Goal: Task Accomplishment & Management: Complete application form

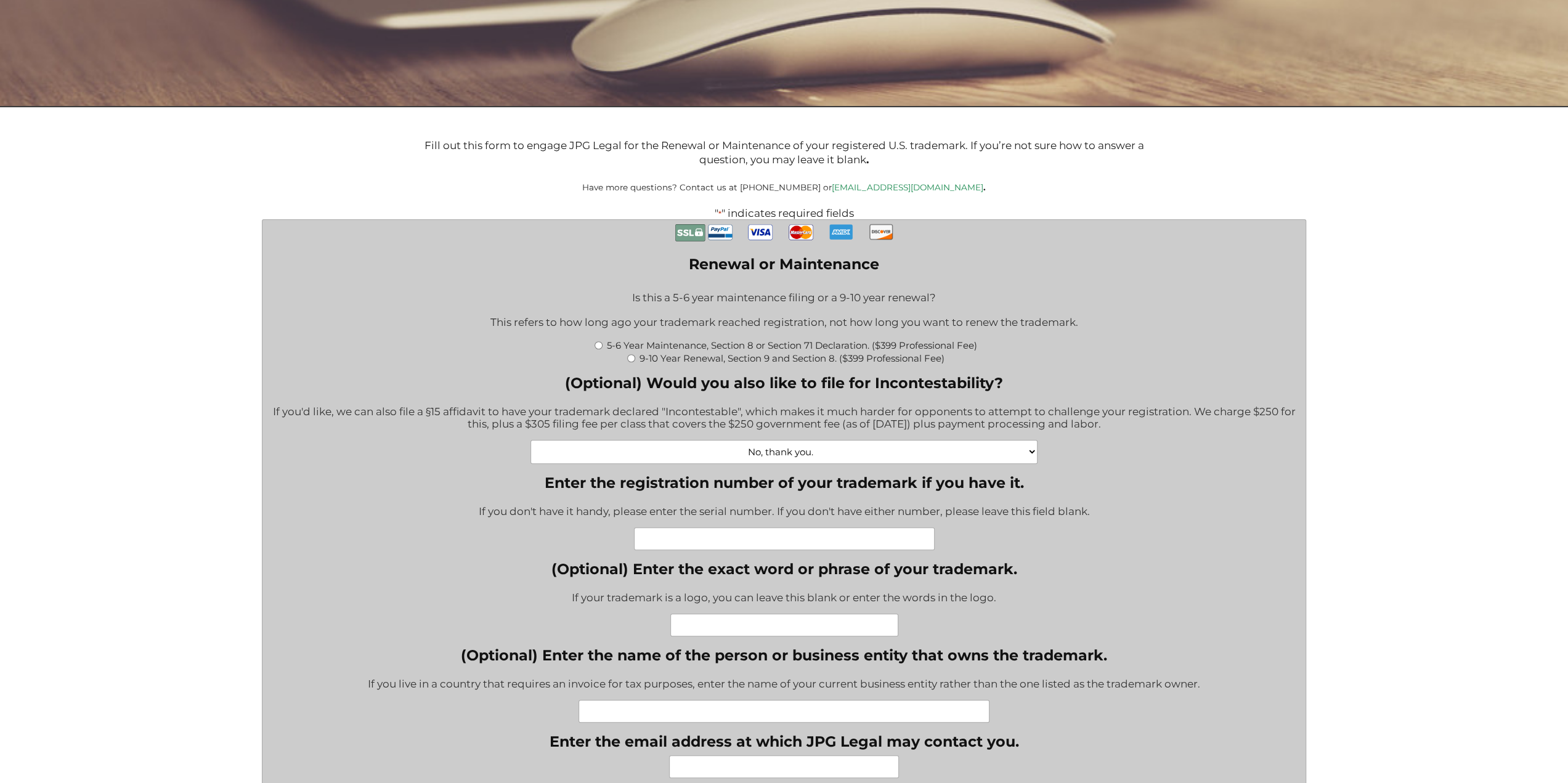
scroll to position [308, 0]
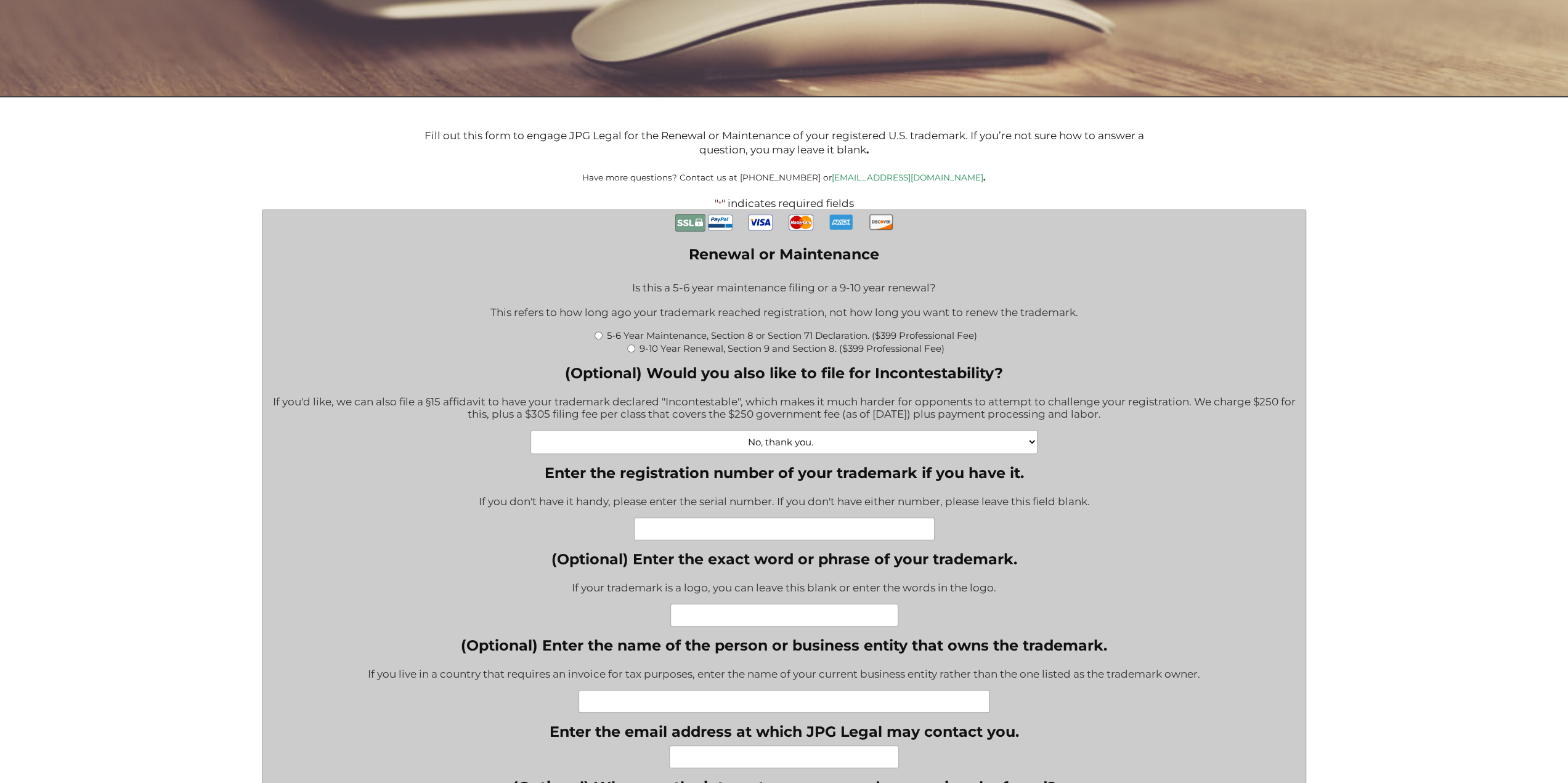
click at [1010, 448] on select "No, thank you. Yes, Incontestability for one class. ($555) Yes, Incontestabilit…" at bounding box center [783, 442] width 507 height 24
click at [835, 447] on select "No, thank you. Yes, Incontestability for one class. ($555) Yes, Incontestabilit…" at bounding box center [783, 442] width 507 height 24
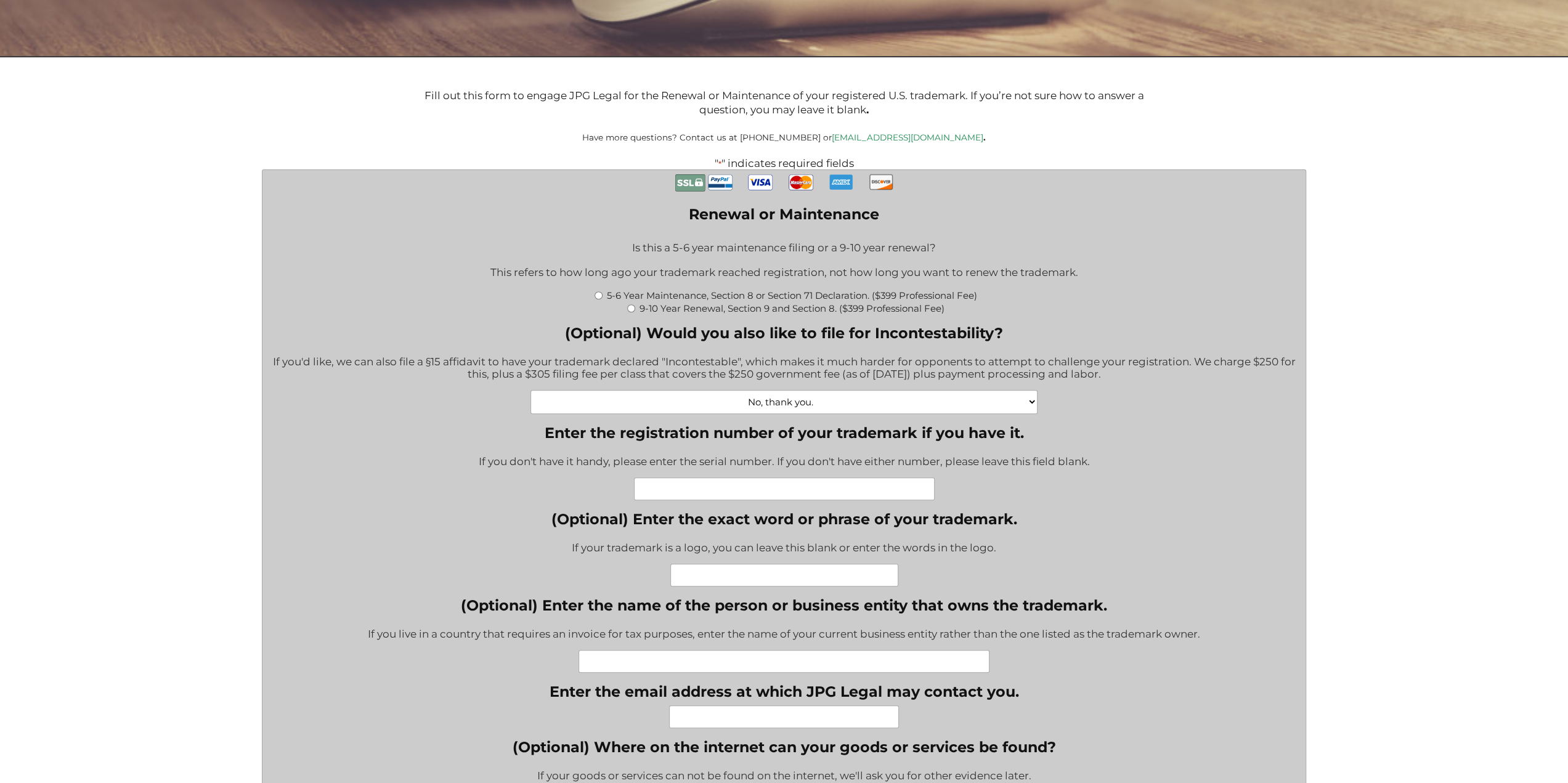
scroll to position [431, 0]
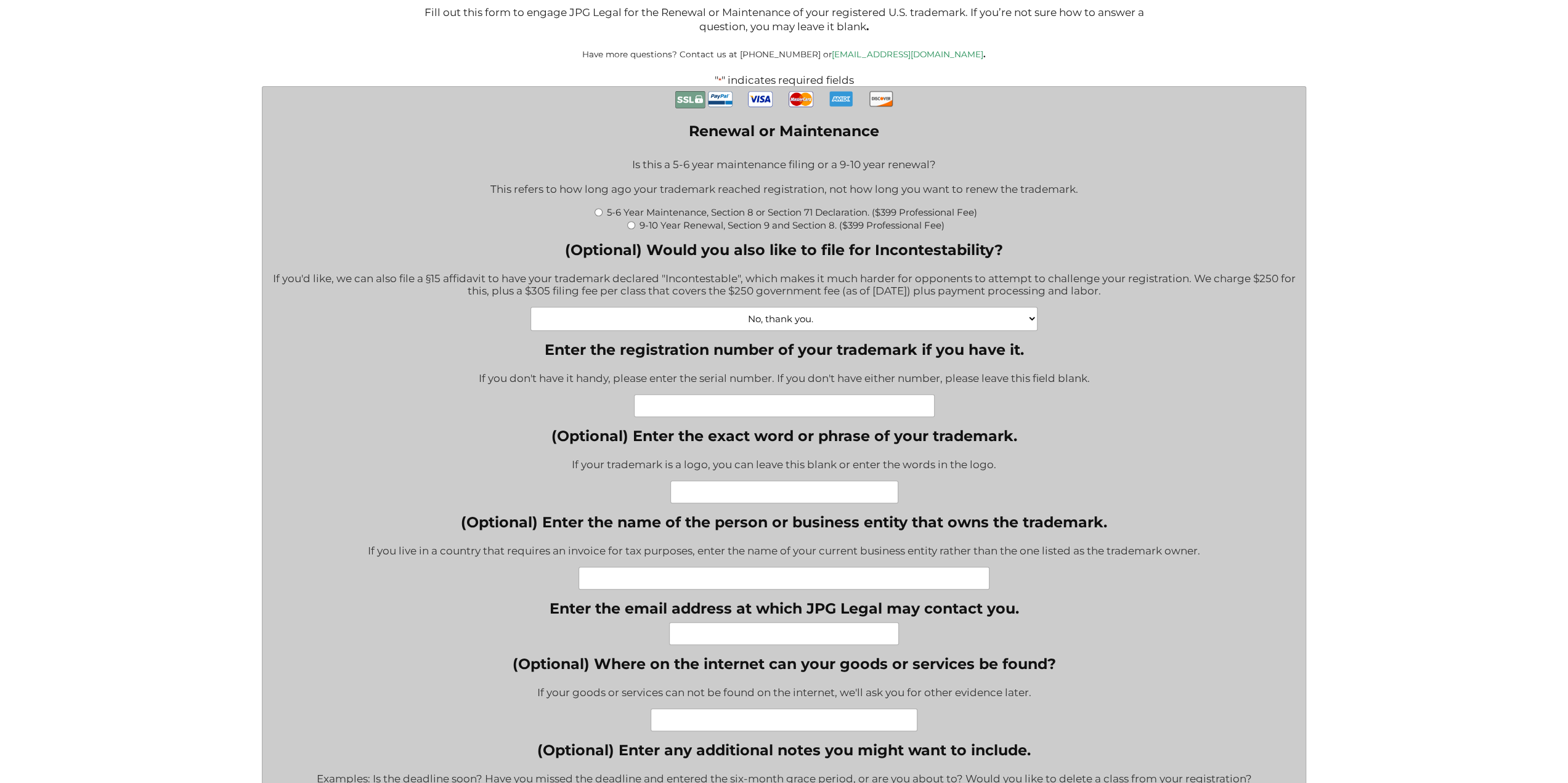
click at [735, 409] on input "Enter the registration number of your trademark if you have it." at bounding box center [784, 406] width 301 height 23
type input "6156187"
click at [757, 498] on input "(Optional) Enter the exact word or phrase of your trademark." at bounding box center [784, 492] width 228 height 23
type input "GALANTE AUTOSPORT CONCEPTS & ENGINEERING"
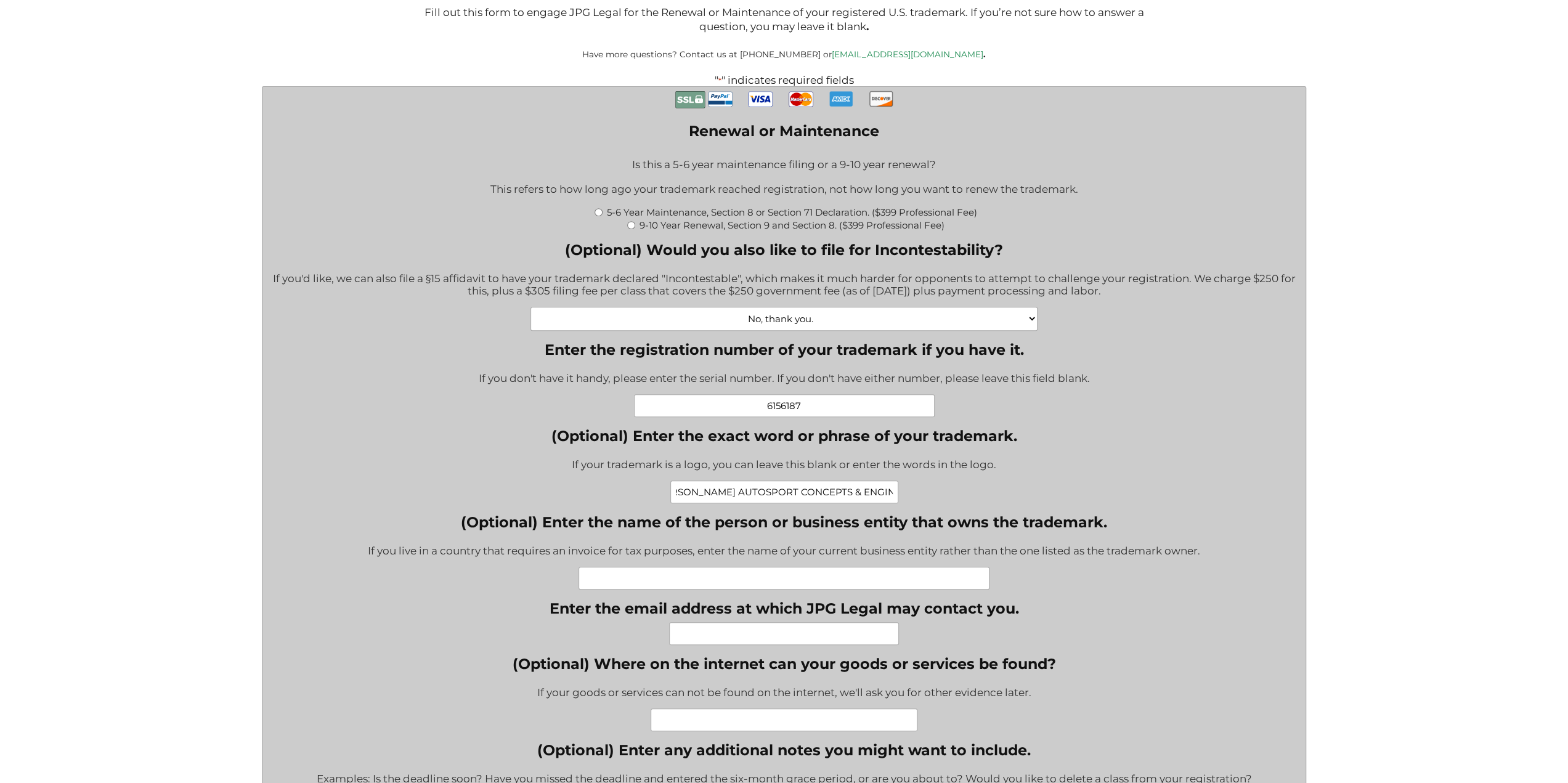
scroll to position [0, 0]
click at [721, 585] on input "(Optional) Enter the name of the person or business entity that owns the tradem…" at bounding box center [784, 578] width 412 height 23
type input "STEFANO GALANTE"
click at [755, 639] on input "Enter the email address at which JPG Legal may contact you." at bounding box center [784, 634] width 230 height 23
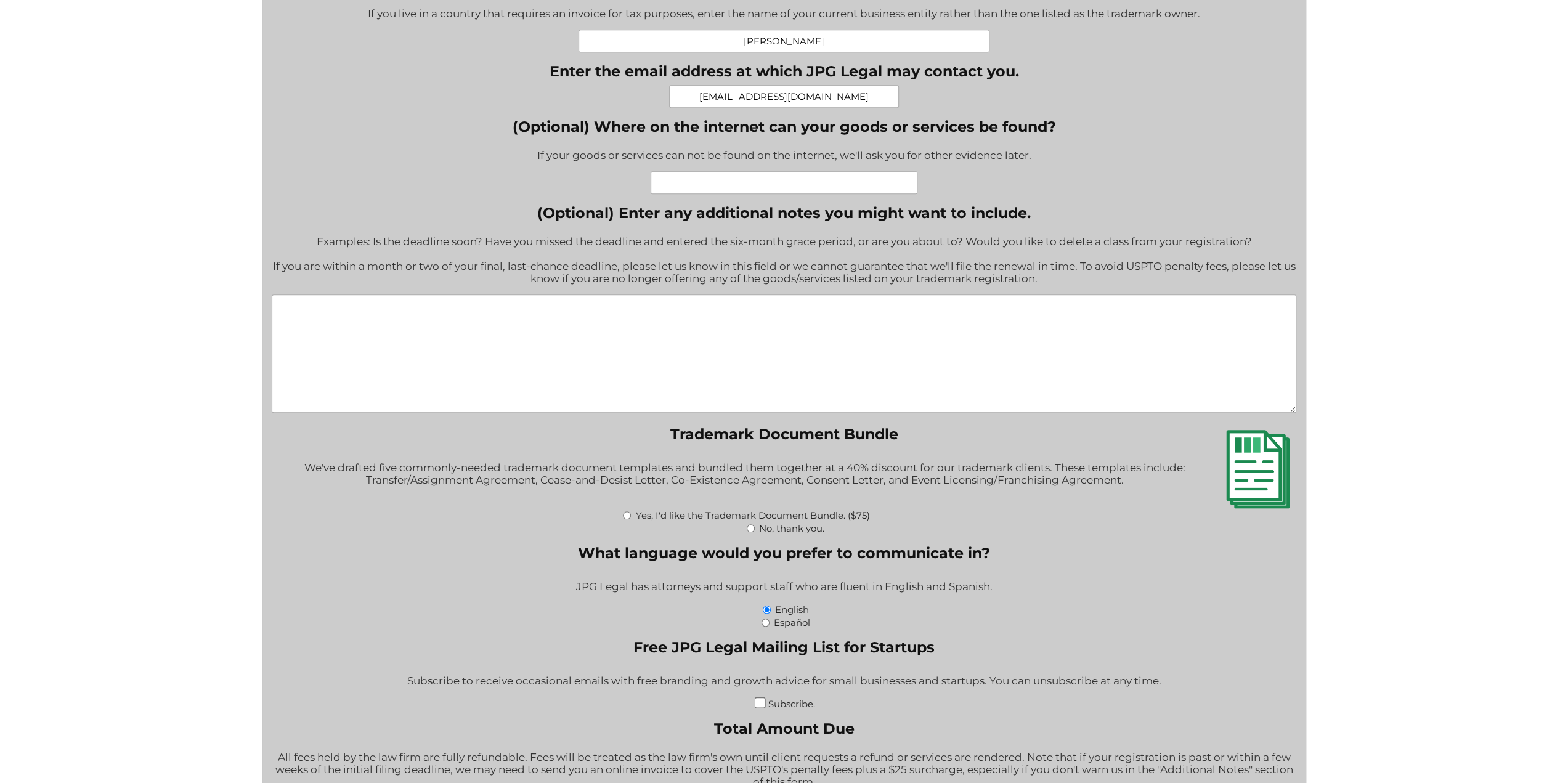
scroll to position [1047, 0]
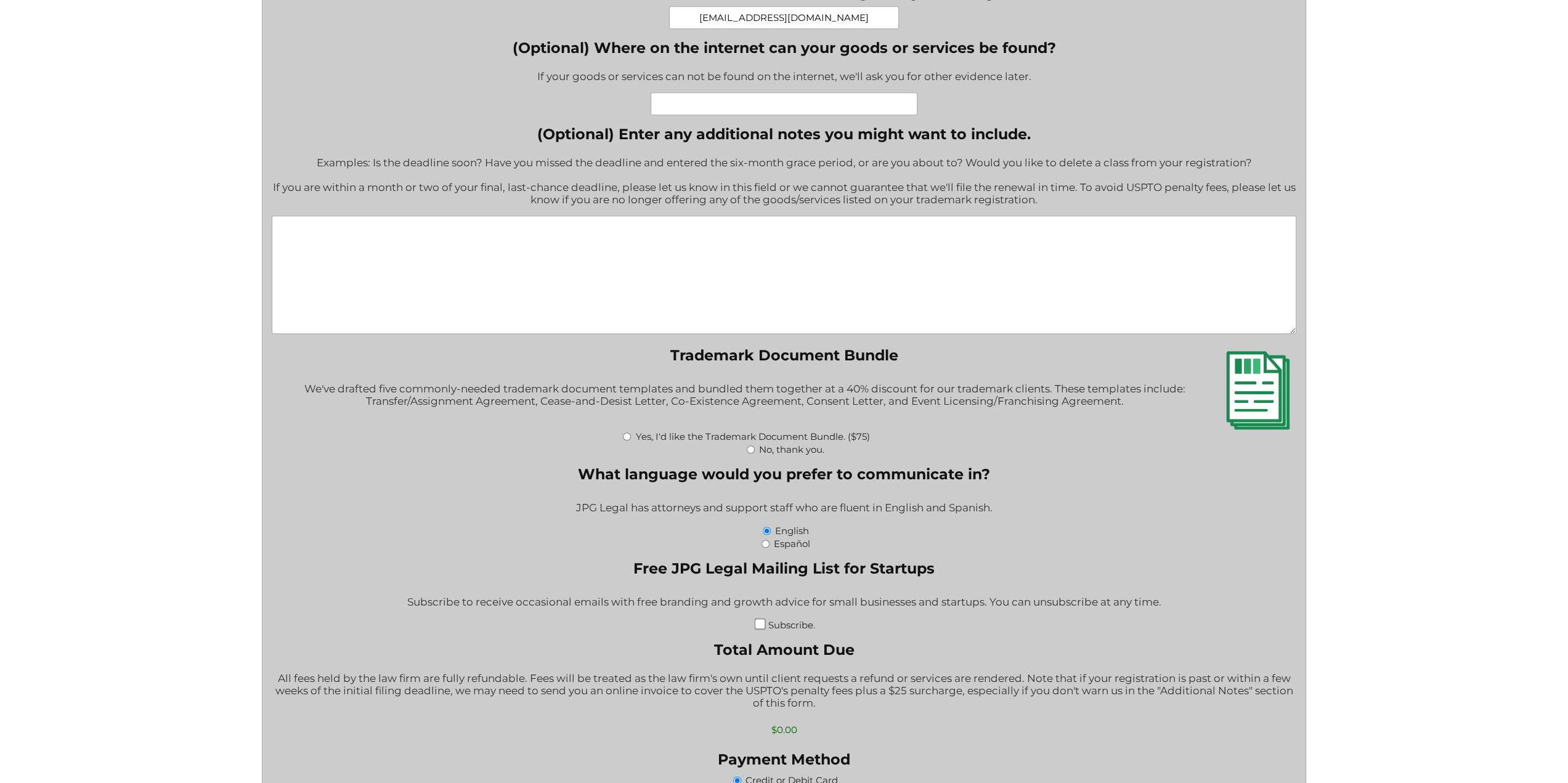
type input "GALSTE@HOTMAIL.COM"
click at [750, 453] on input "No, thank you." at bounding box center [750, 449] width 8 height 8
radio input "true"
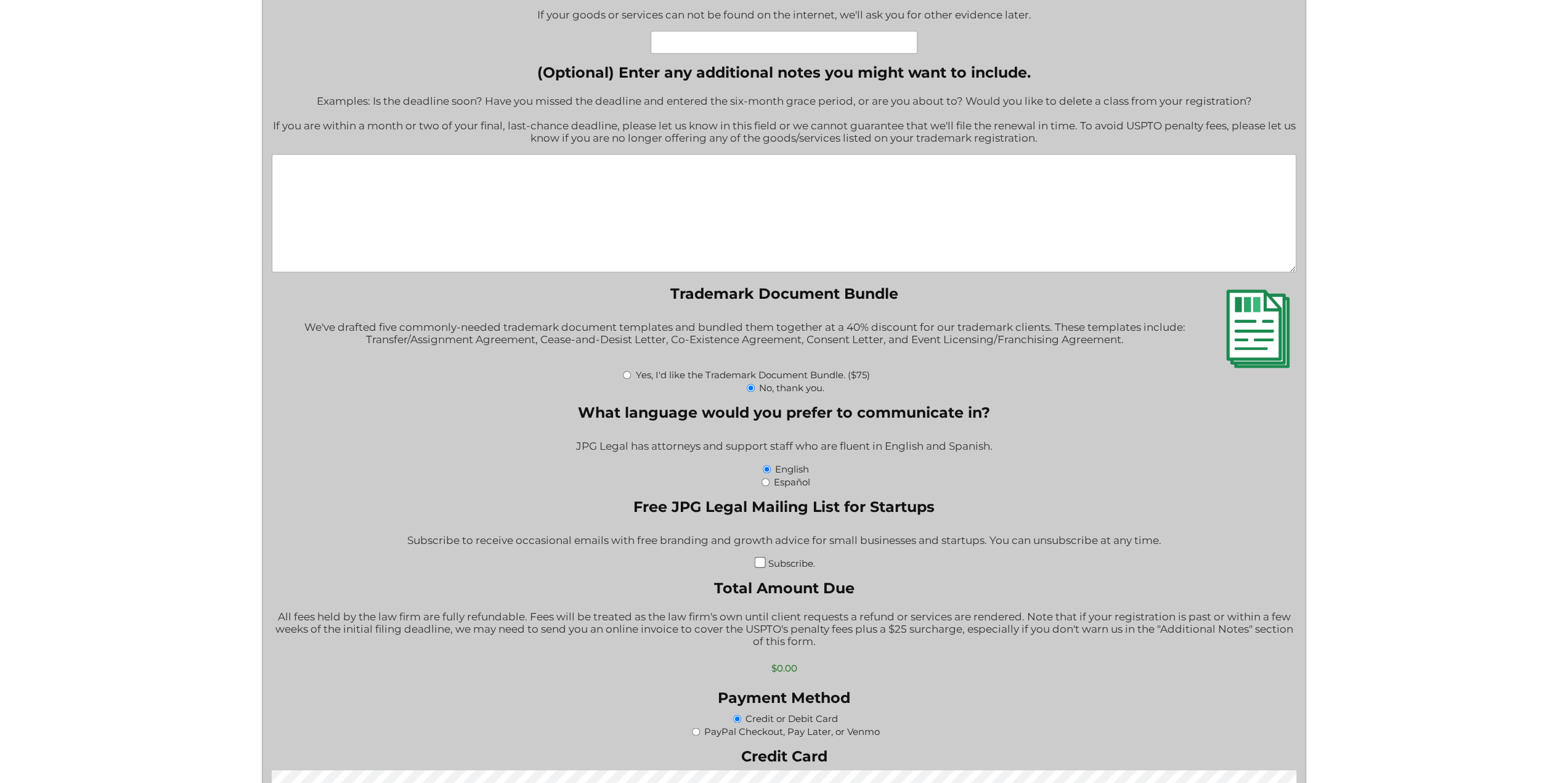
scroll to position [1170, 0]
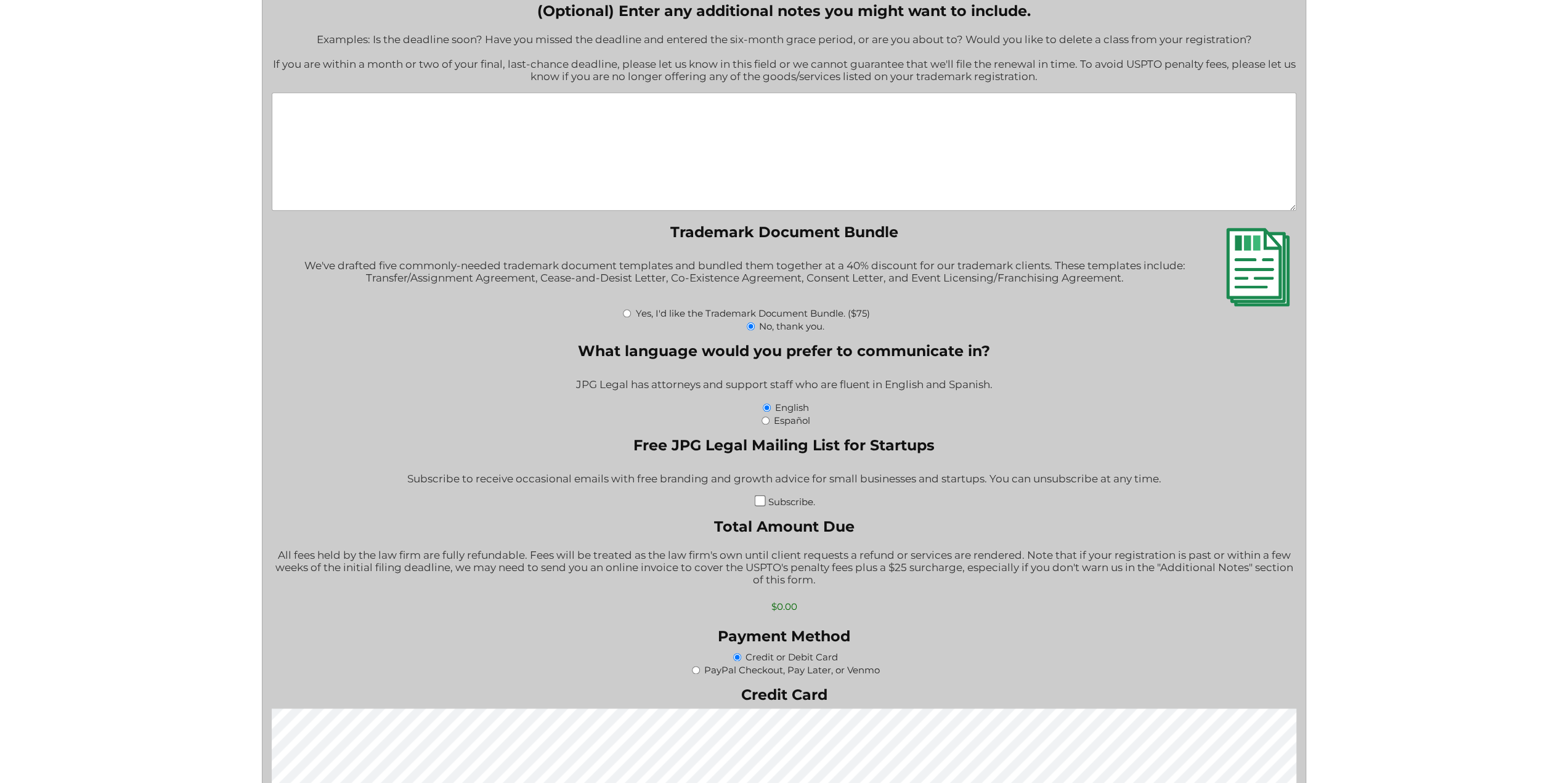
click at [759, 507] on input "Subscribe." at bounding box center [760, 501] width 11 height 11
checkbox input "true"
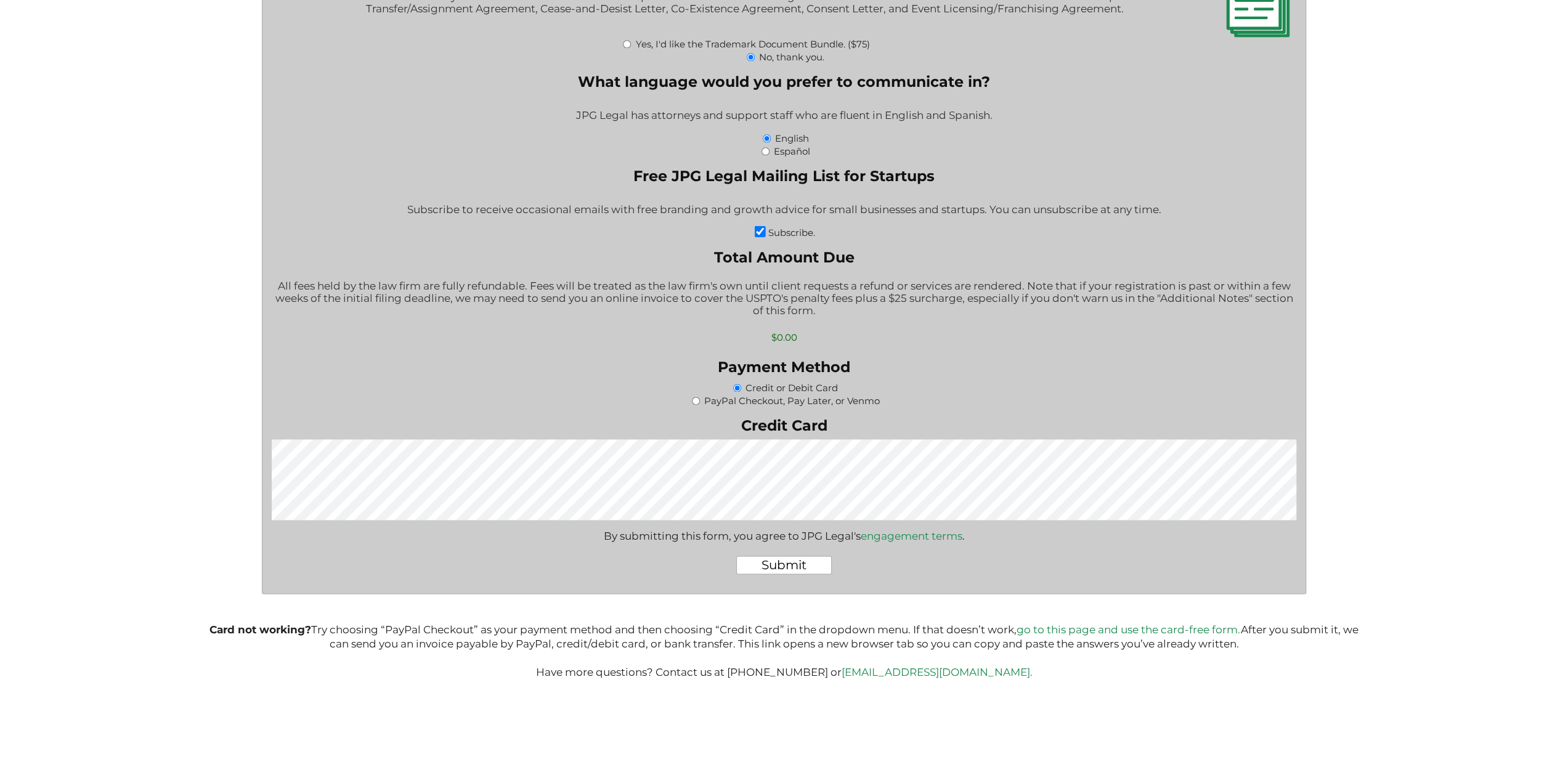
scroll to position [1452, 0]
click at [805, 566] on input "Submit" at bounding box center [784, 565] width 96 height 19
click at [791, 567] on input "Submit" at bounding box center [784, 565] width 96 height 19
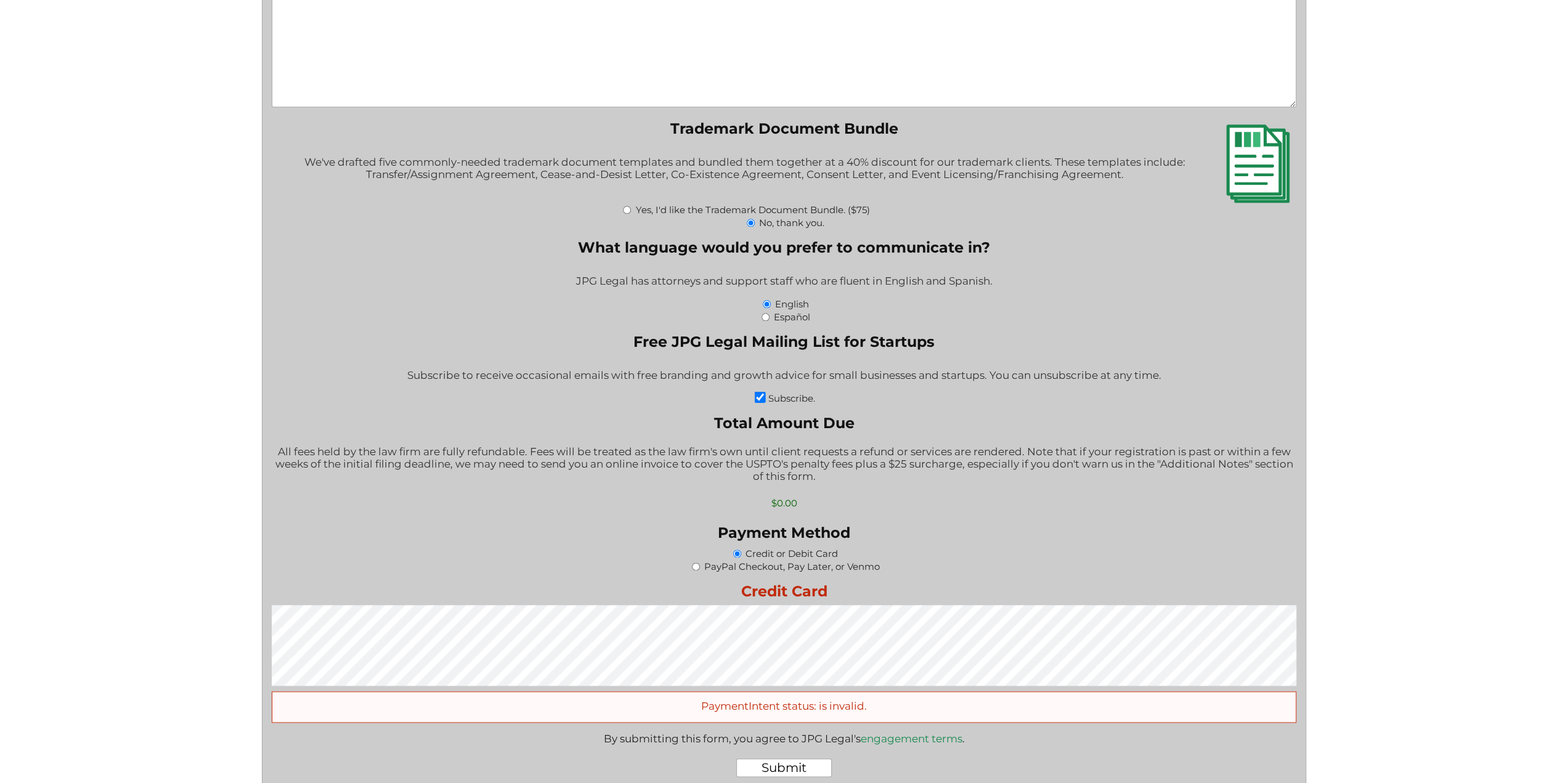
scroll to position [1329, 0]
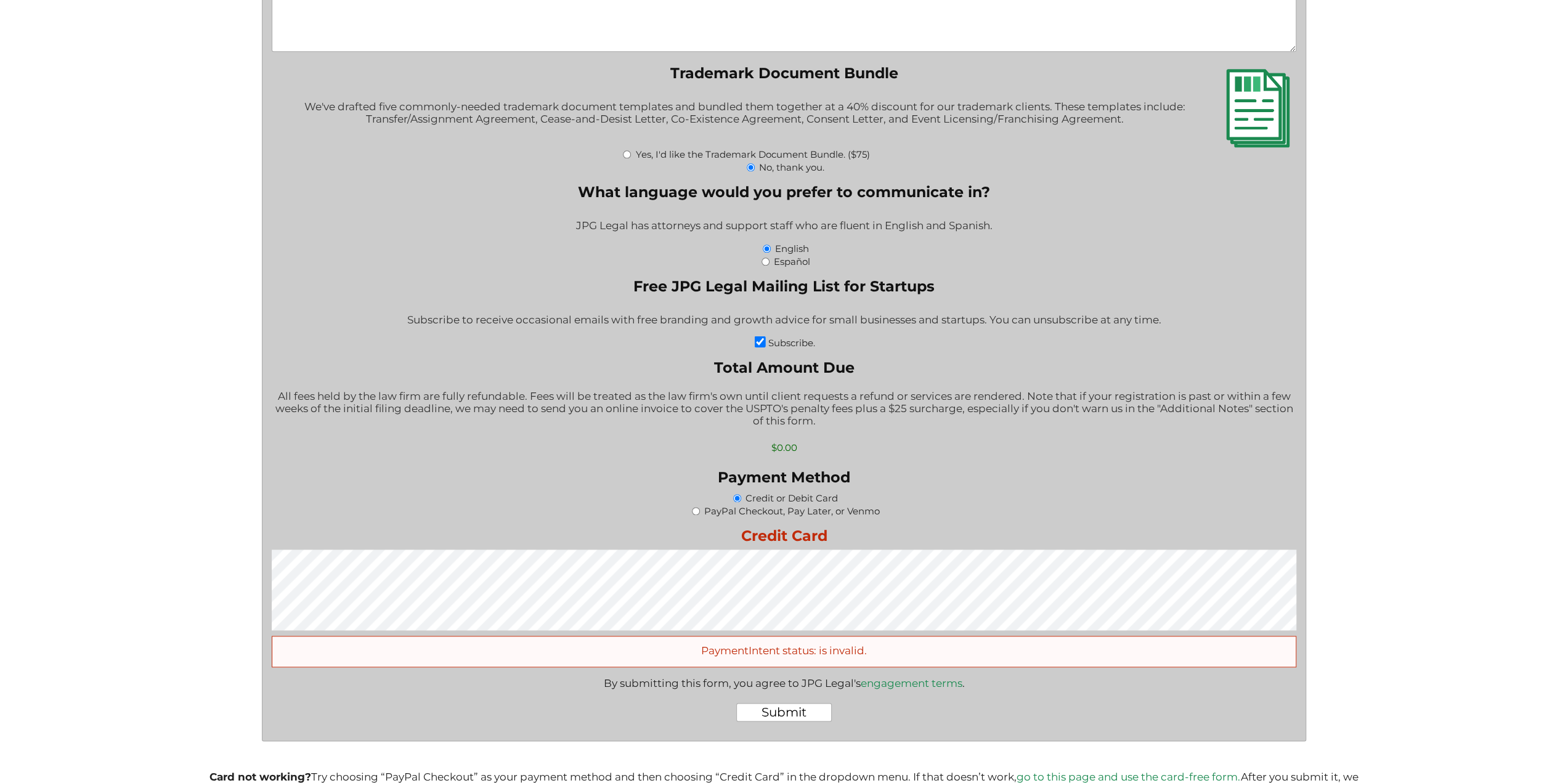
click at [778, 458] on input "$0.00" at bounding box center [784, 447] width 121 height 21
click at [950, 544] on label "Credit Card" at bounding box center [784, 535] width 1025 height 18
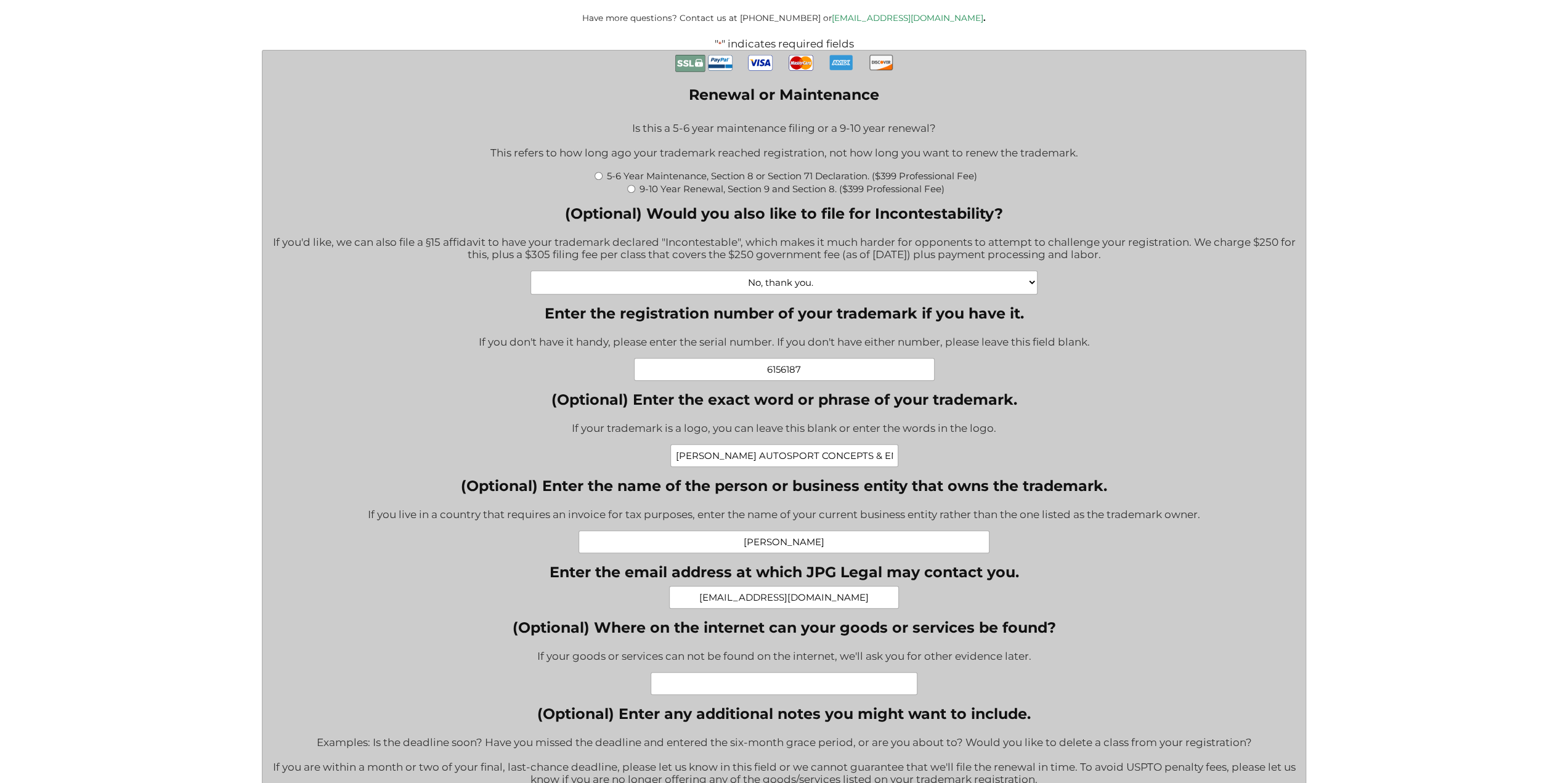
scroll to position [467, 0]
click at [886, 465] on input "GALANTE AUTOSPORT CONCEPTS & ENGINEERING" at bounding box center [784, 456] width 228 height 23
drag, startPoint x: 856, startPoint y: 605, endPoint x: 637, endPoint y: 602, distance: 219.0
click at [637, 602] on div "GALSTE@HOTMAIL.COM" at bounding box center [784, 598] width 470 height 23
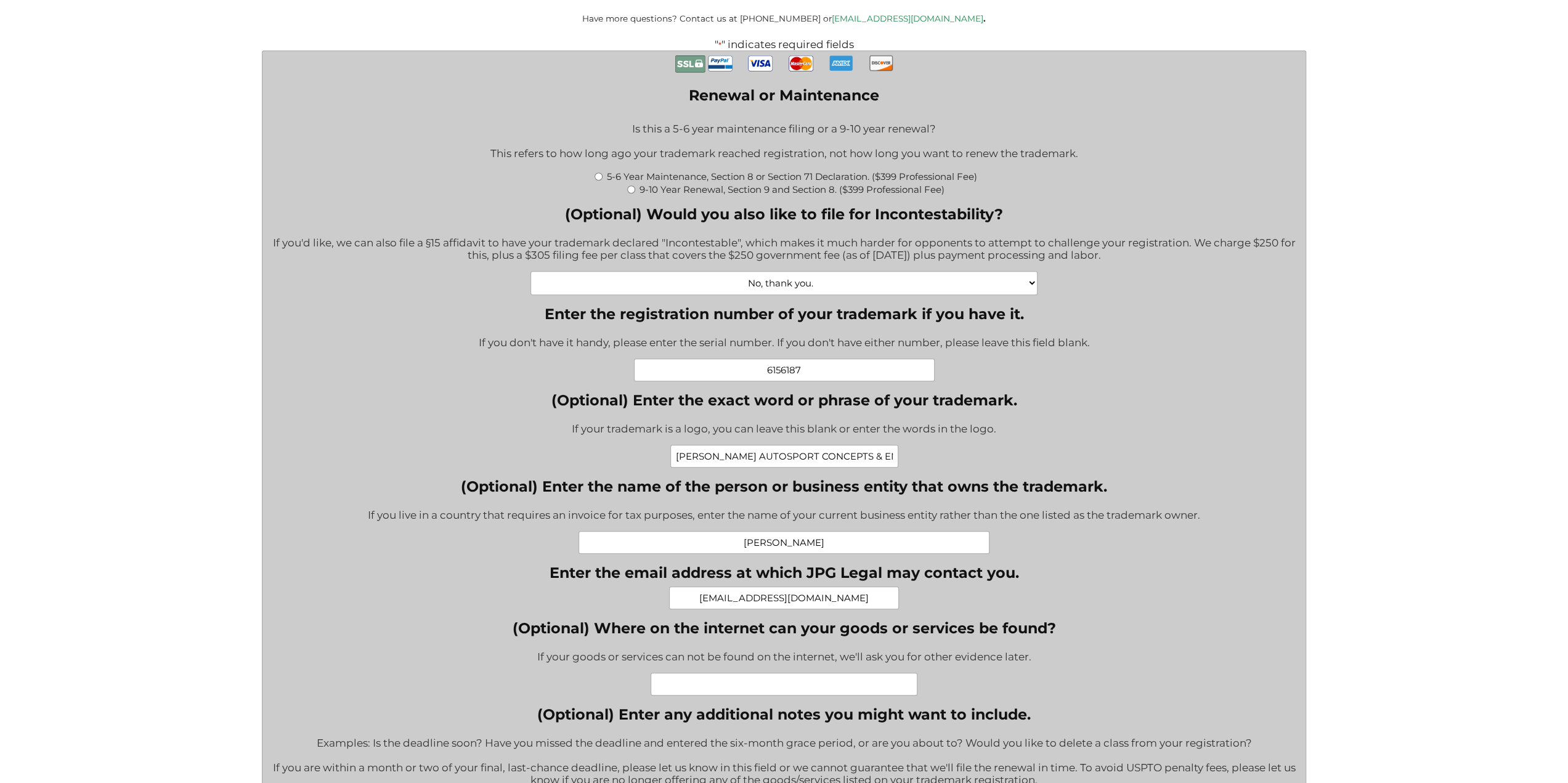
type input "galste@hotmail.com"
click at [969, 652] on div "If your goods or services can not be found on the internet, we'll ask you for o…" at bounding box center [784, 657] width 543 height 30
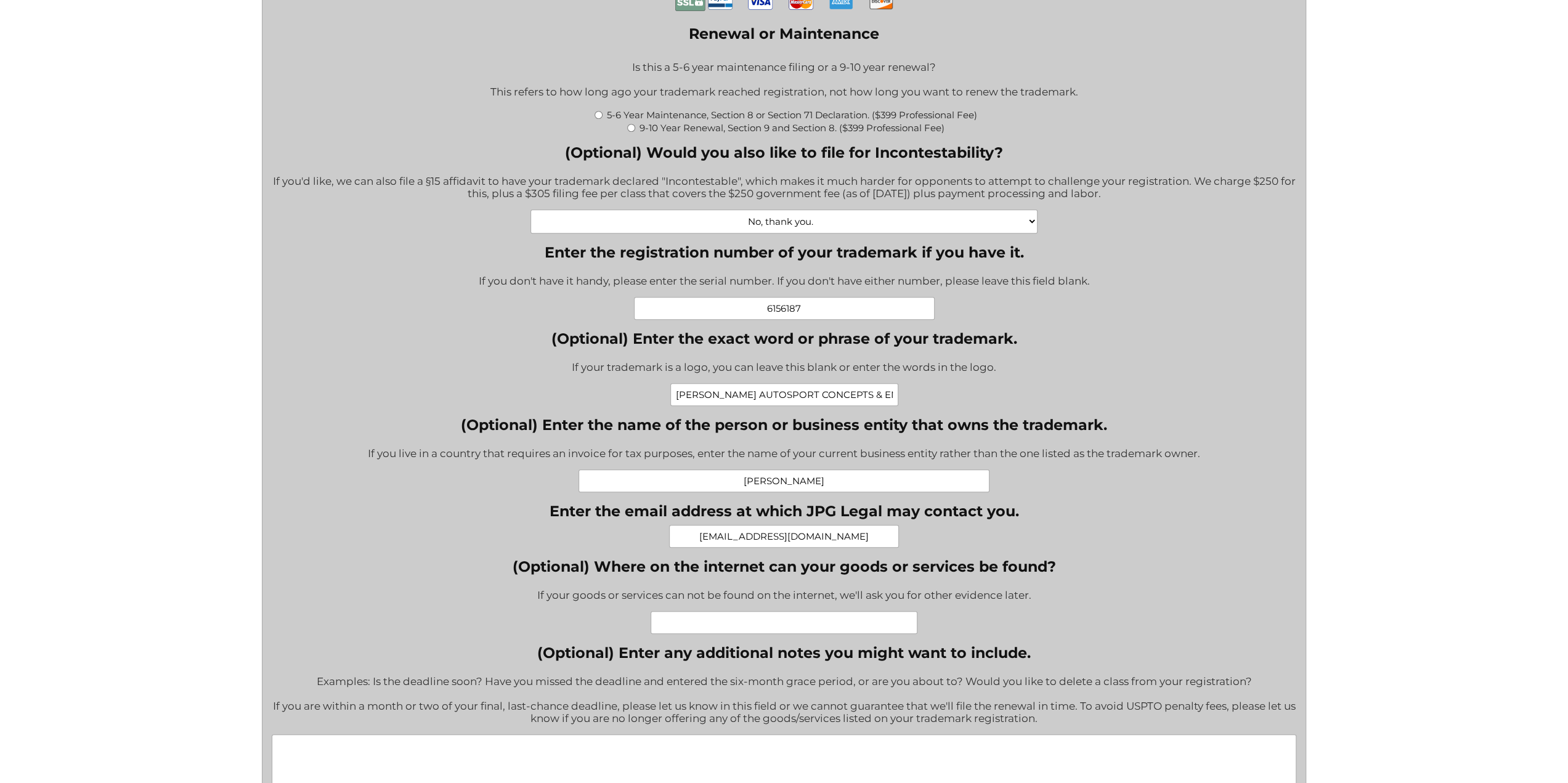
scroll to position [590, 0]
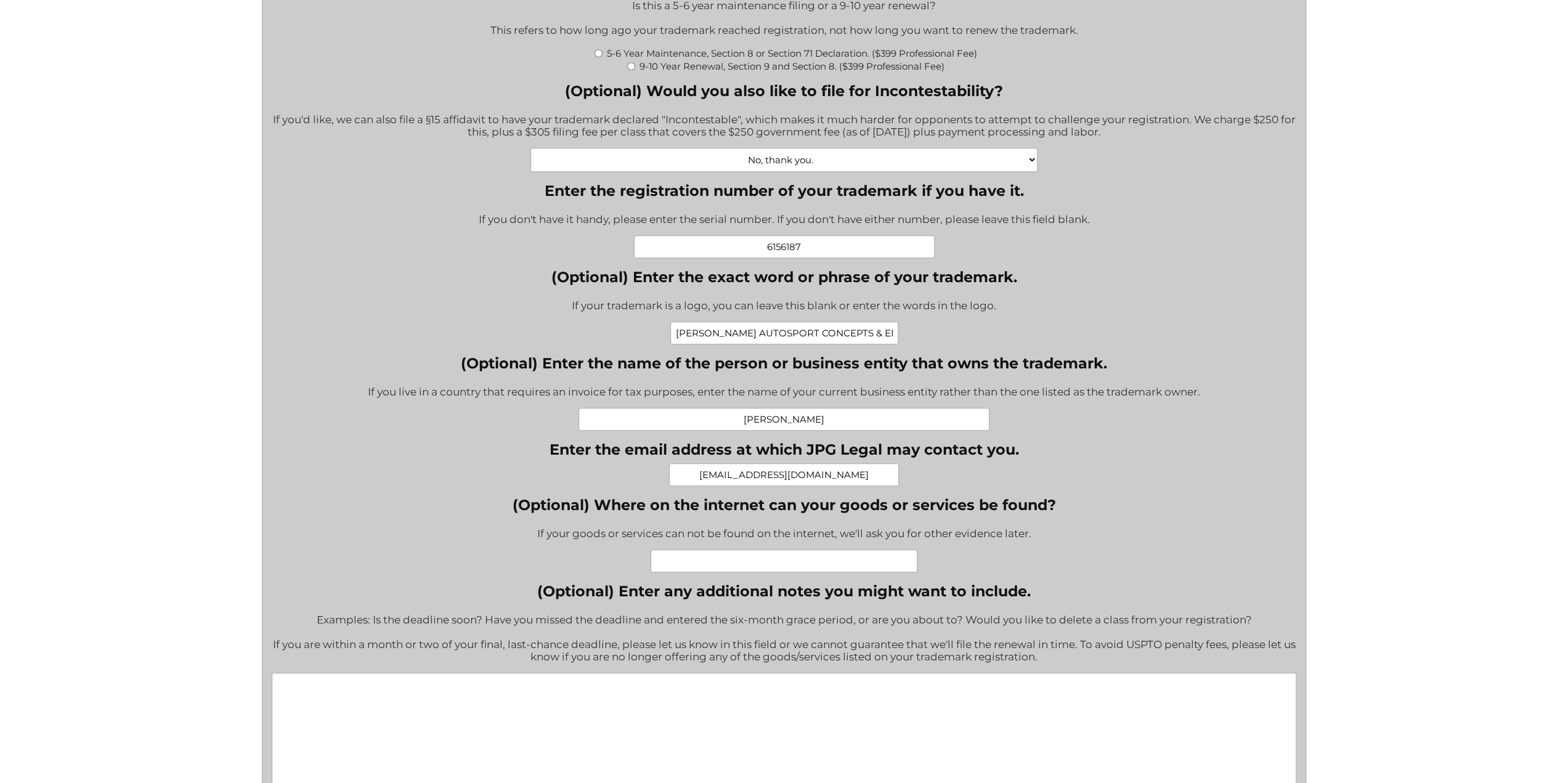
click at [730, 568] on input "(Optional) Where on the internet can your goods or services be found?" at bounding box center [783, 561] width 267 height 23
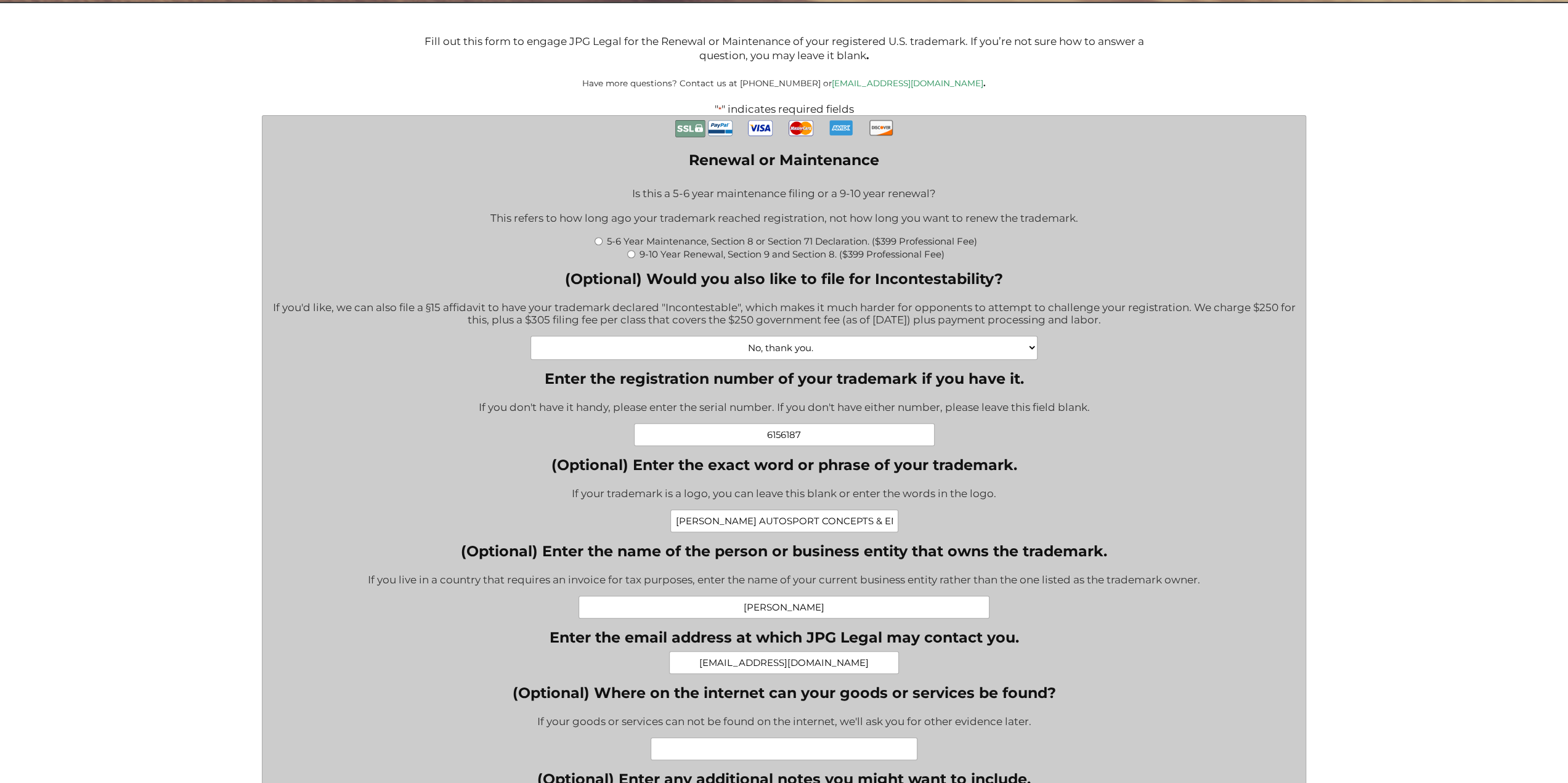
scroll to position [405, 0]
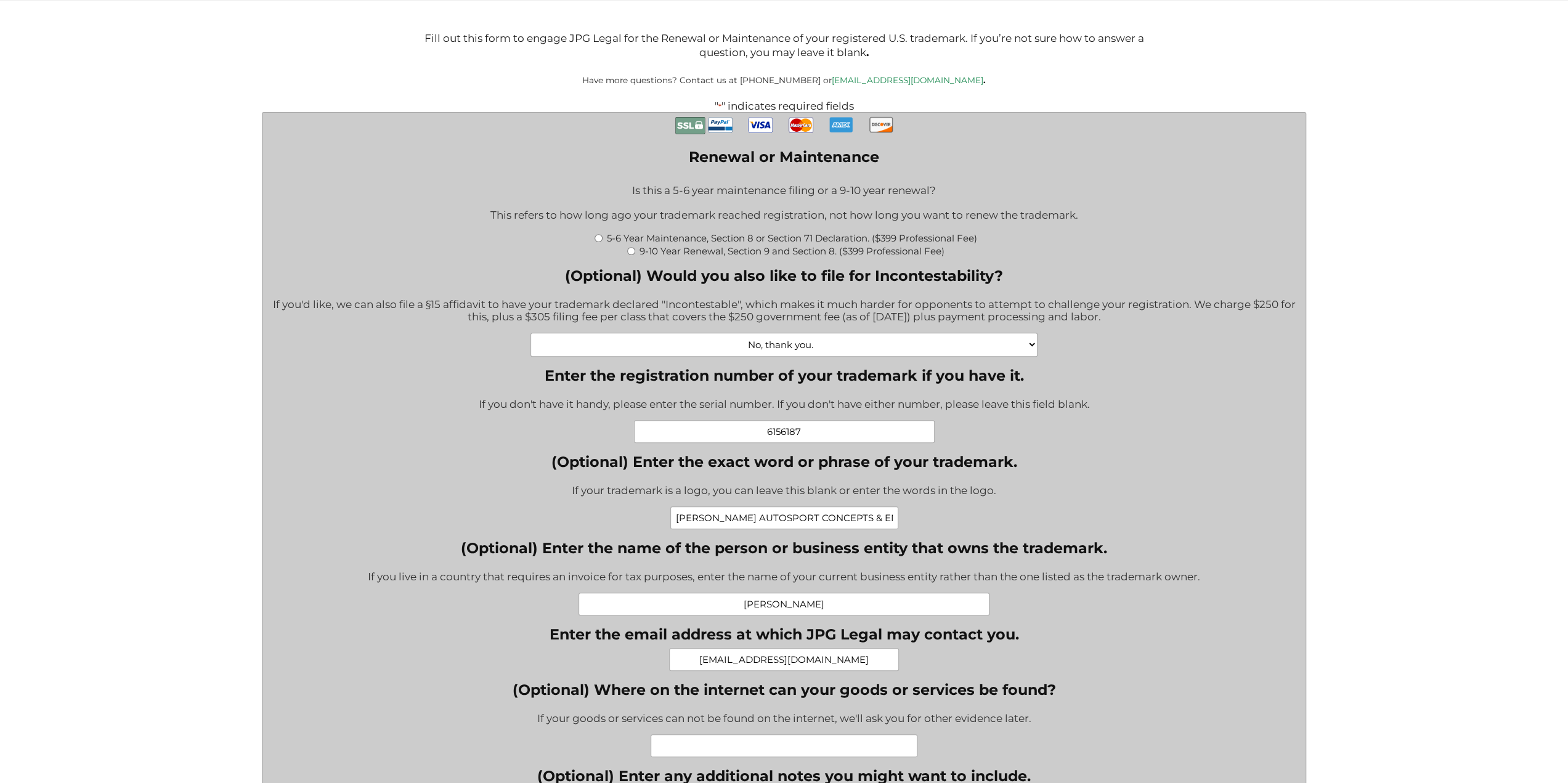
click at [772, 436] on input "6156187" at bounding box center [784, 432] width 301 height 23
click at [788, 438] on input "6,156187" at bounding box center [784, 432] width 301 height 23
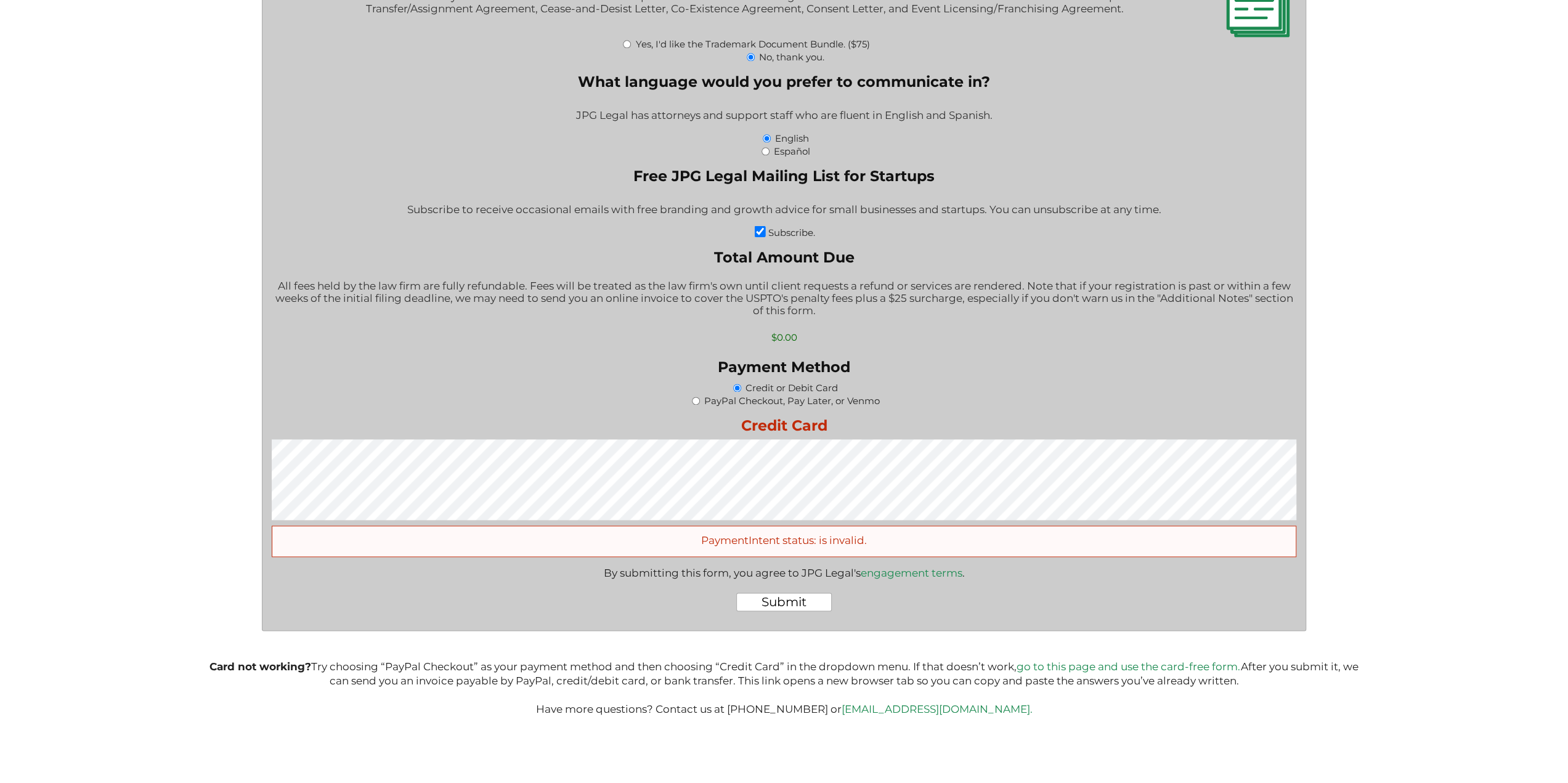
scroll to position [1489, 0]
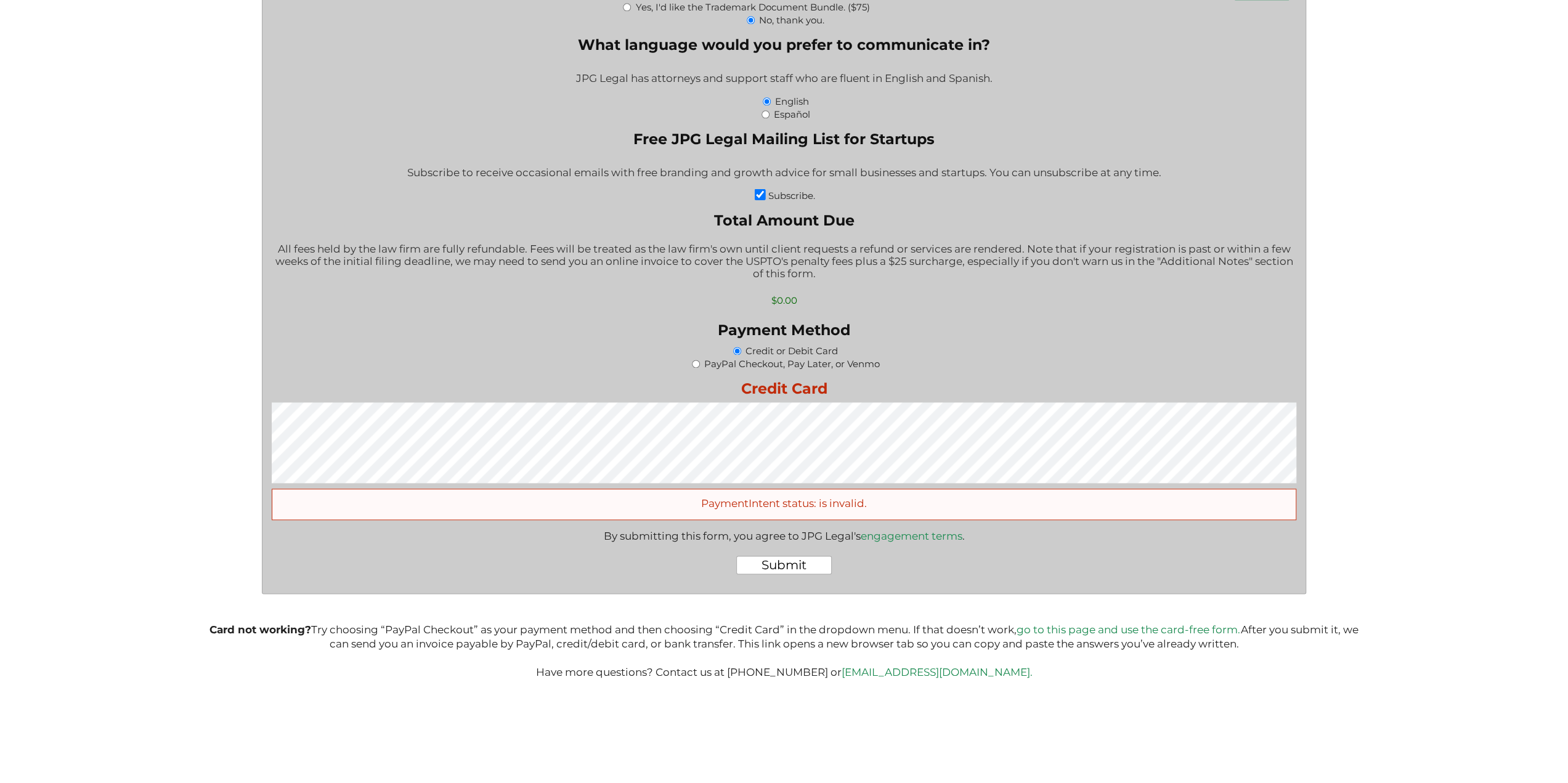
type input "6,156,187"
click at [808, 564] on input "Submit" at bounding box center [784, 565] width 96 height 19
click at [808, 564] on input "Submit" at bounding box center [784, 565] width 96 height 19
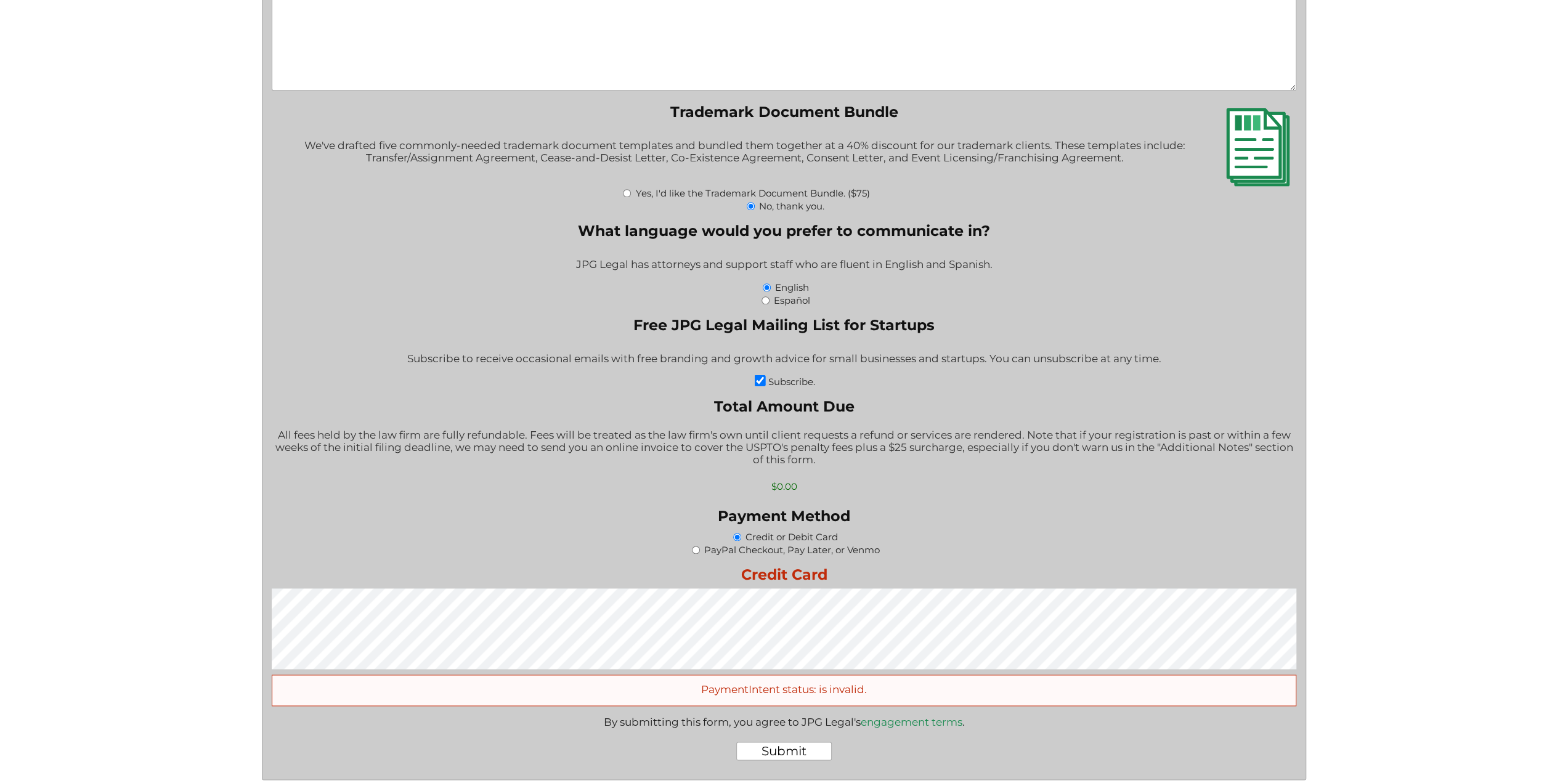
scroll to position [1427, 0]
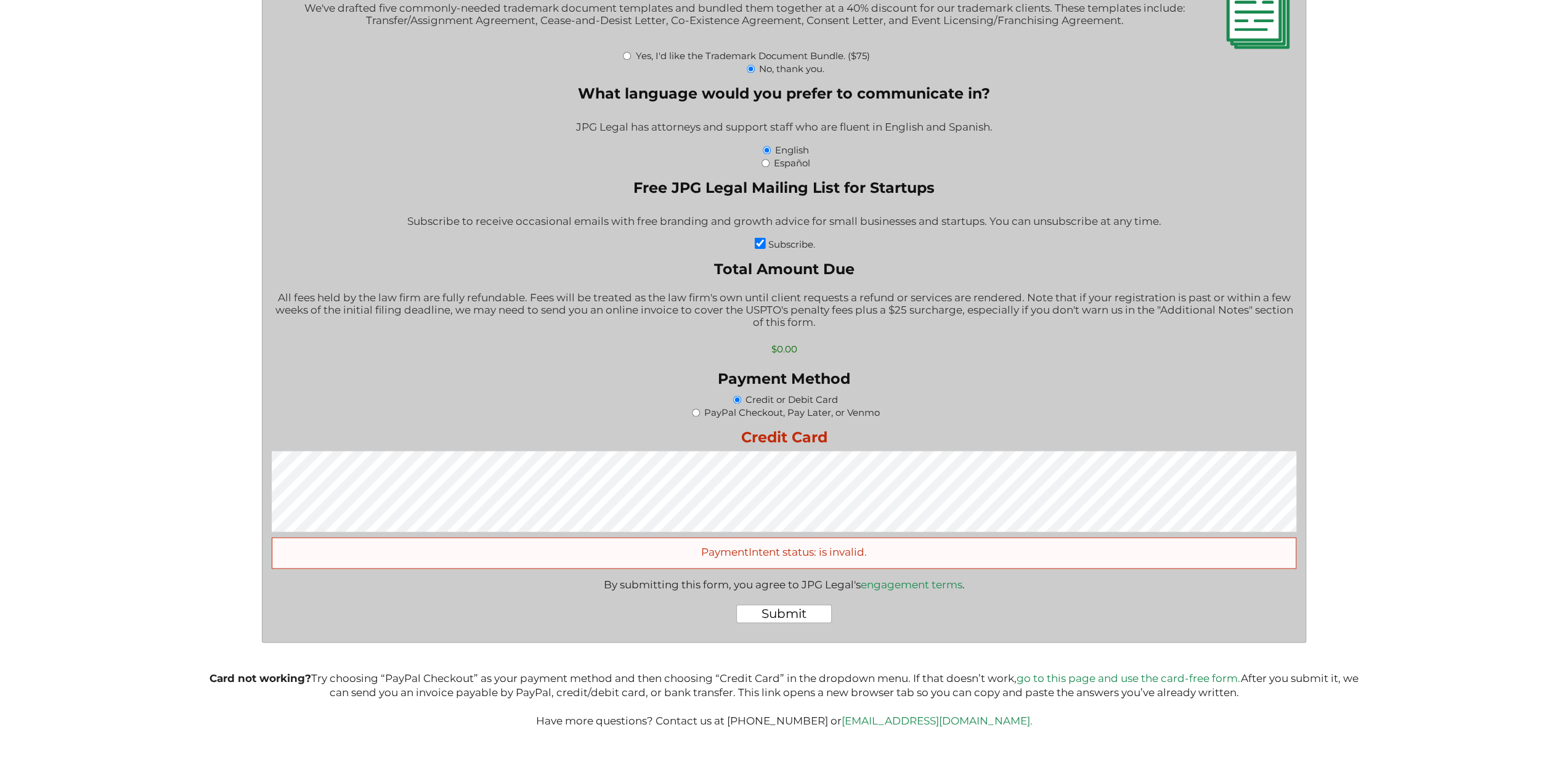
click at [696, 417] on input "PayPal Checkout, Pay Later, or Venmo" at bounding box center [695, 412] width 8 height 8
radio input "true"
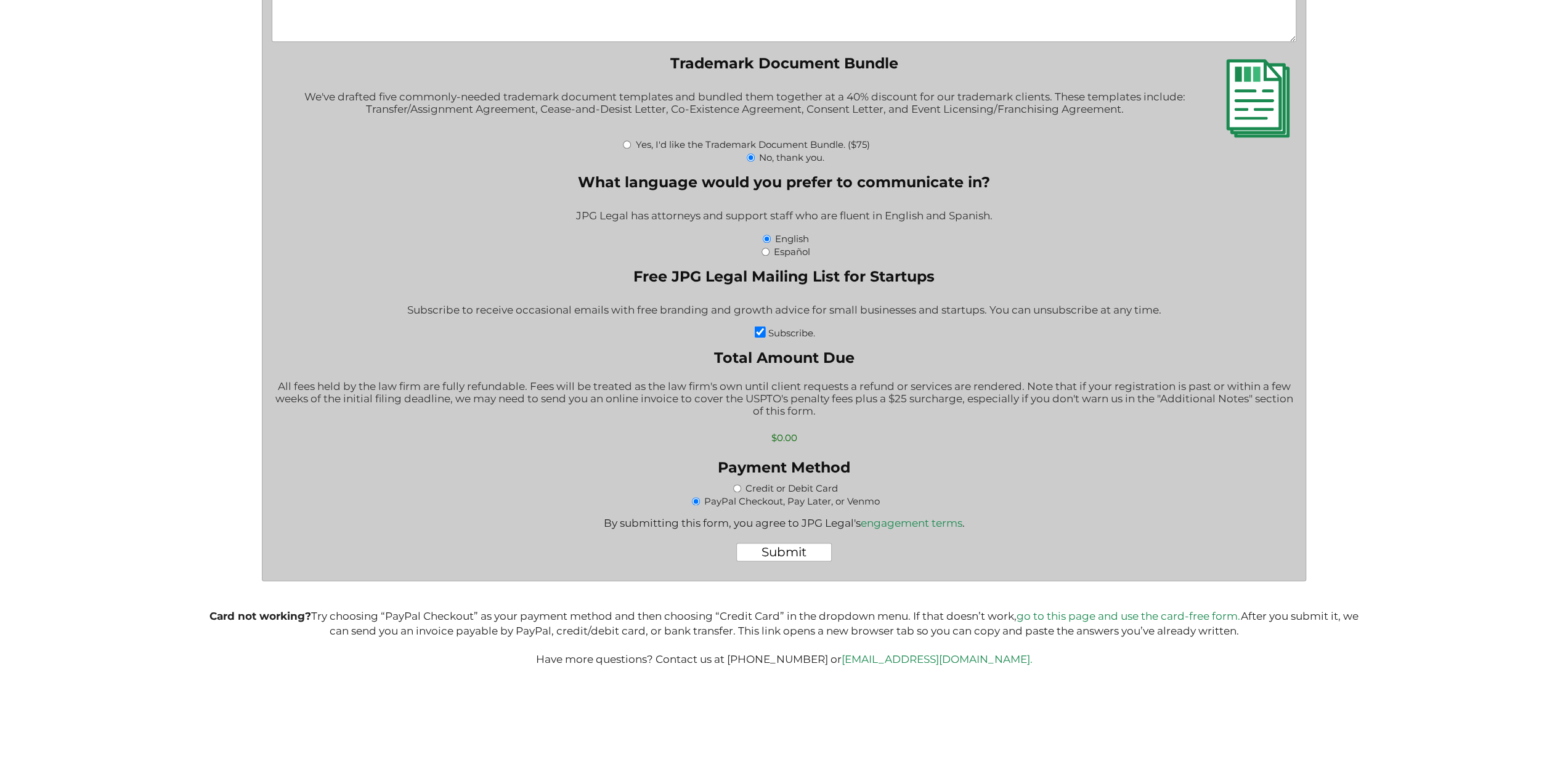
scroll to position [0, 0]
click at [781, 547] on input "Submit" at bounding box center [784, 552] width 96 height 19
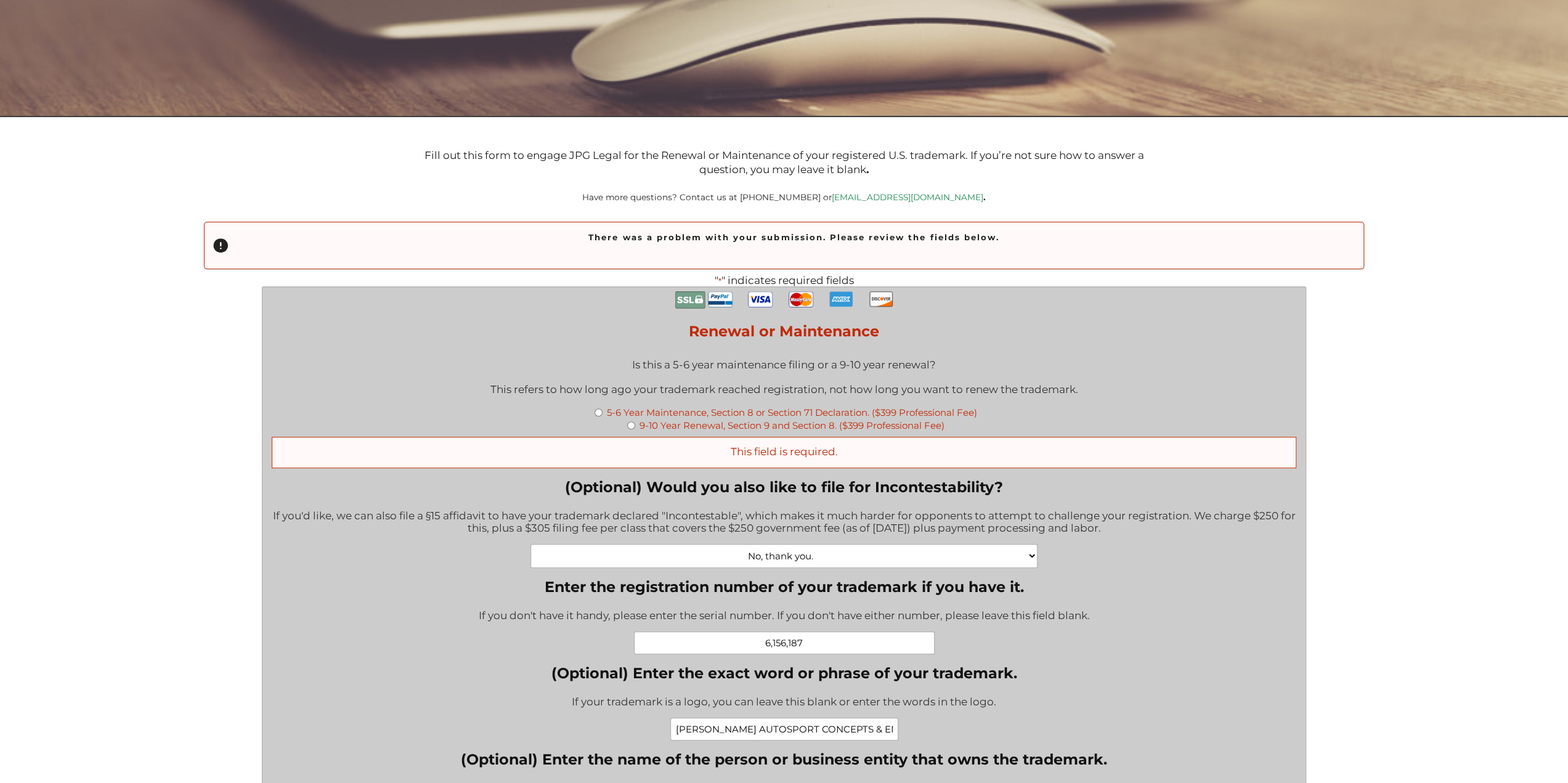
scroll to position [308, 0]
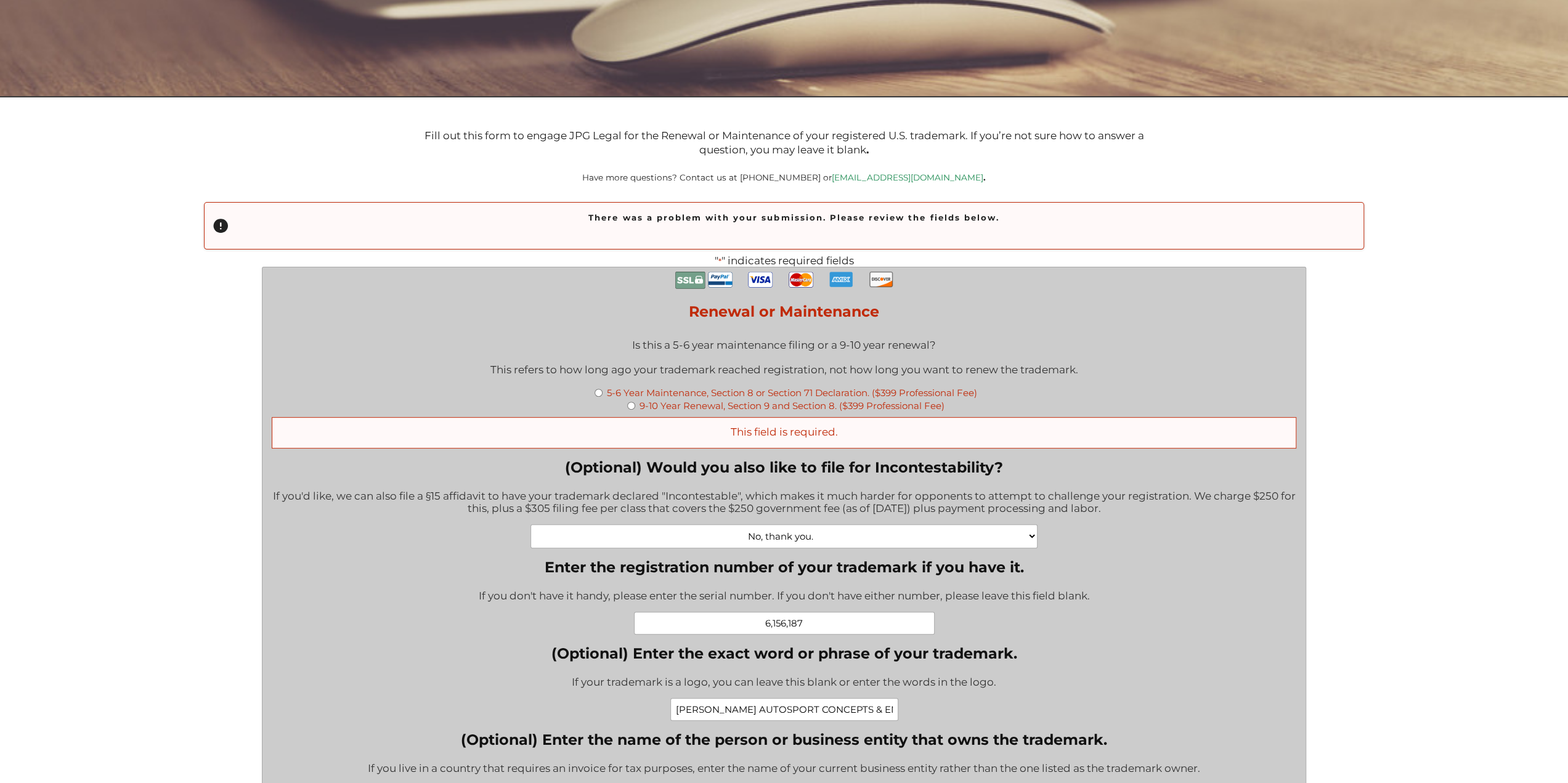
click at [597, 397] on input "5-6 Year Maintenance, Section 8 or Section 71 Declaration. ($399 Professional F…" at bounding box center [598, 392] width 8 height 8
radio input "true"
type input "$774.00"
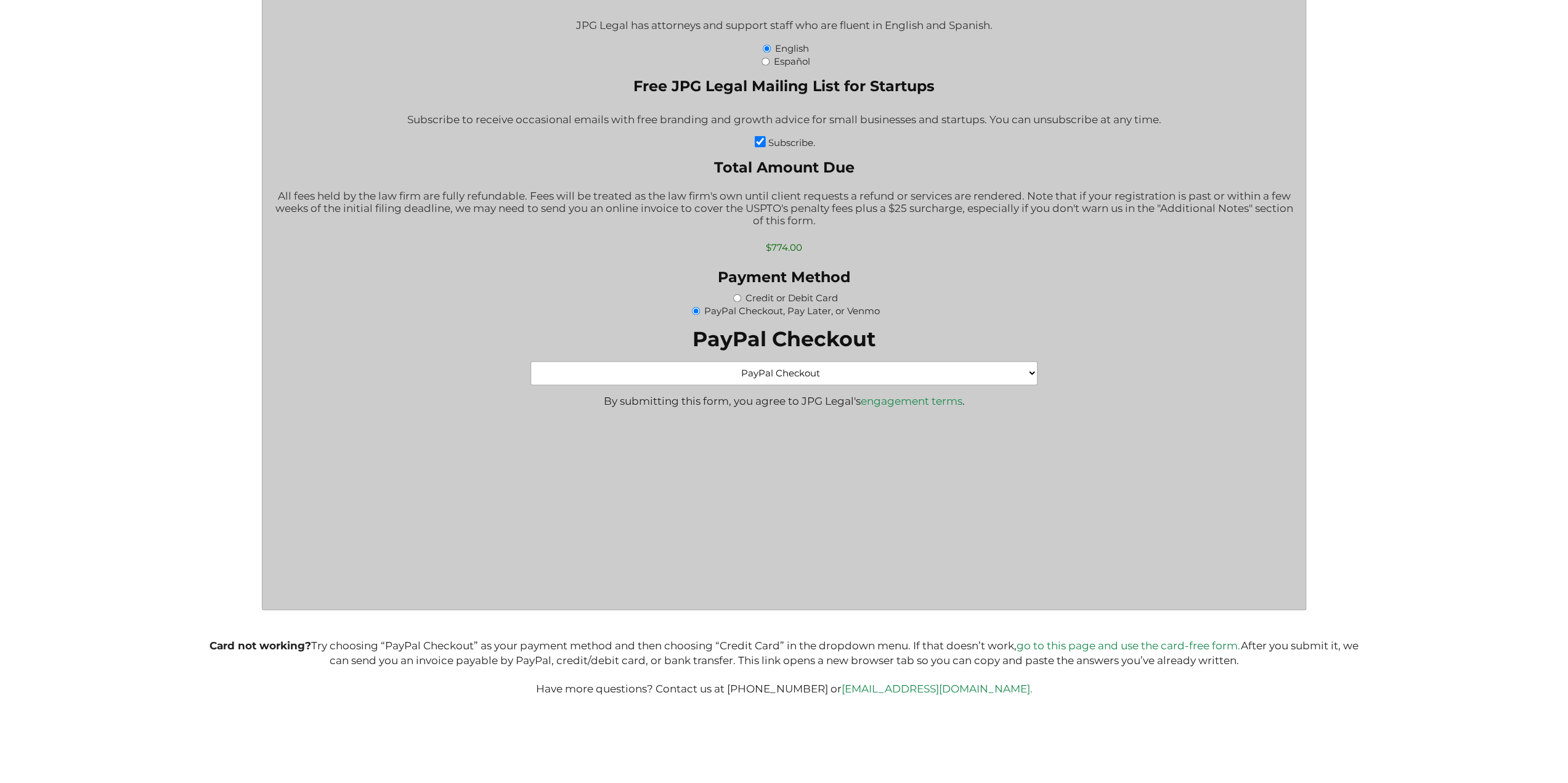
scroll to position [1725, 0]
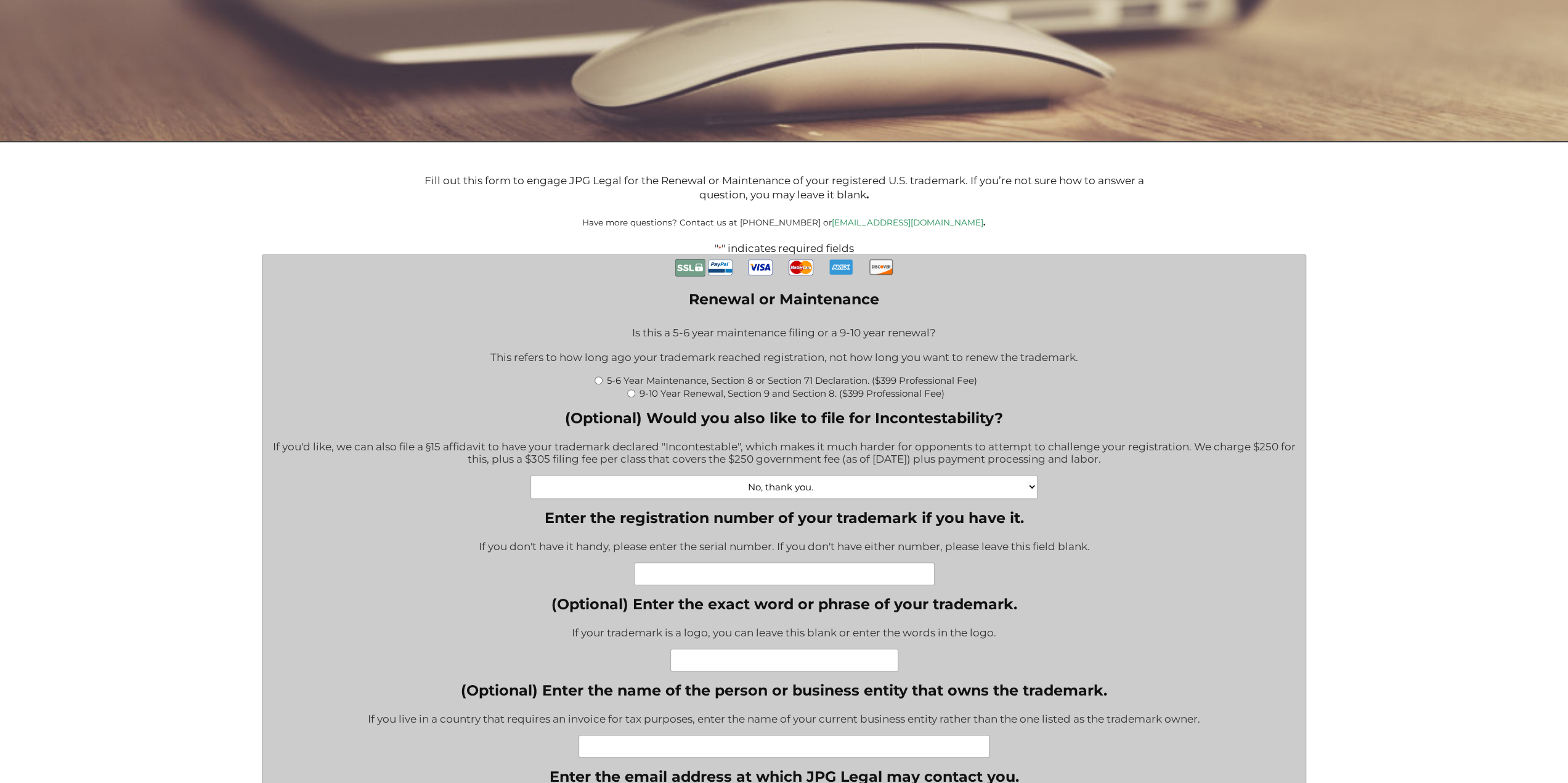
scroll to position [308, 0]
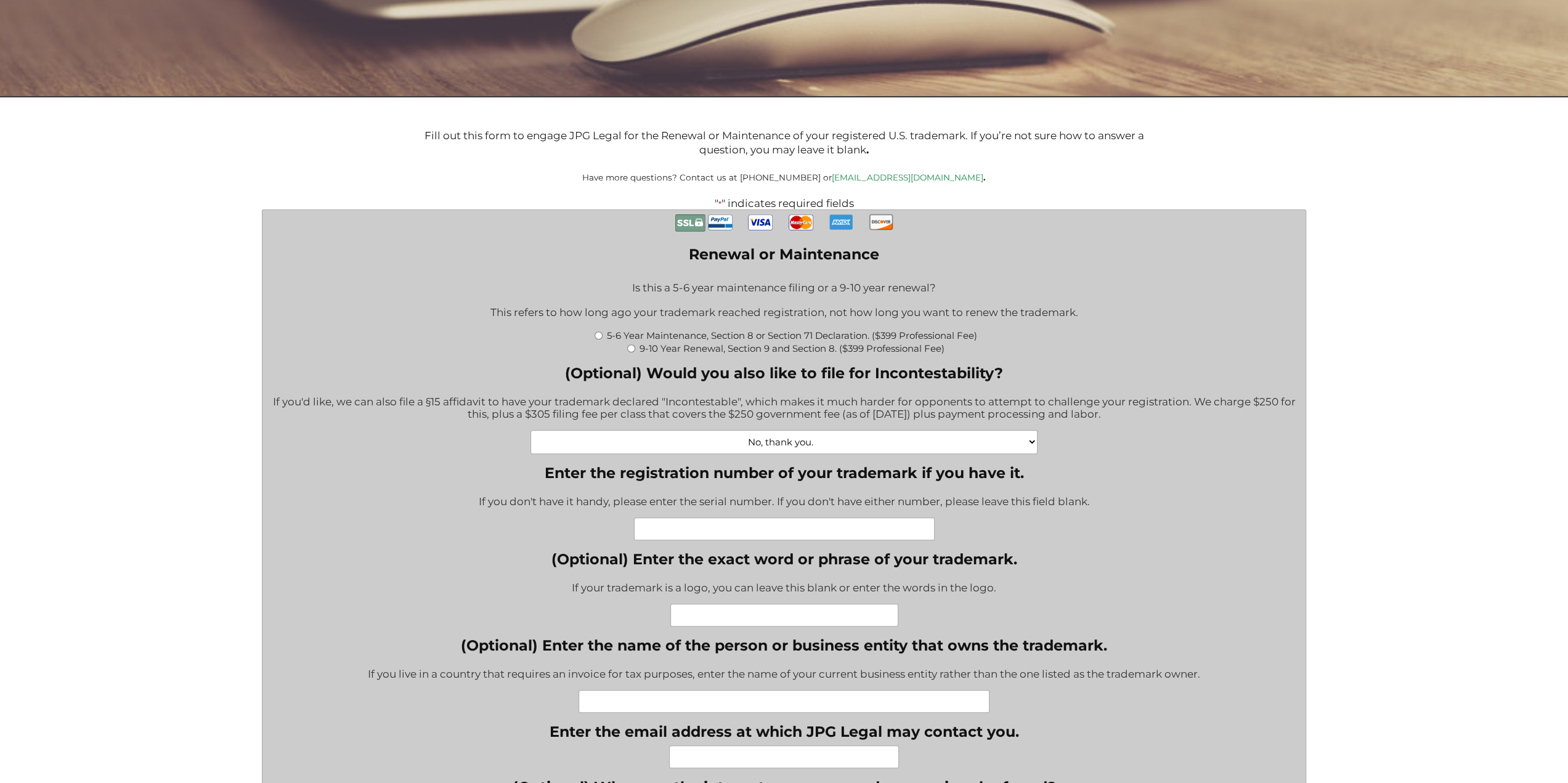
click at [600, 341] on div "5-6 Year Maintenance, Section 8 or Section 71 Declaration. ($399 Professional F…" at bounding box center [784, 334] width 1025 height 13
click at [596, 339] on input "5-6 Year Maintenance, Section 8 or Section 71 Declaration. ($399 Professional F…" at bounding box center [598, 335] width 8 height 8
radio input "true"
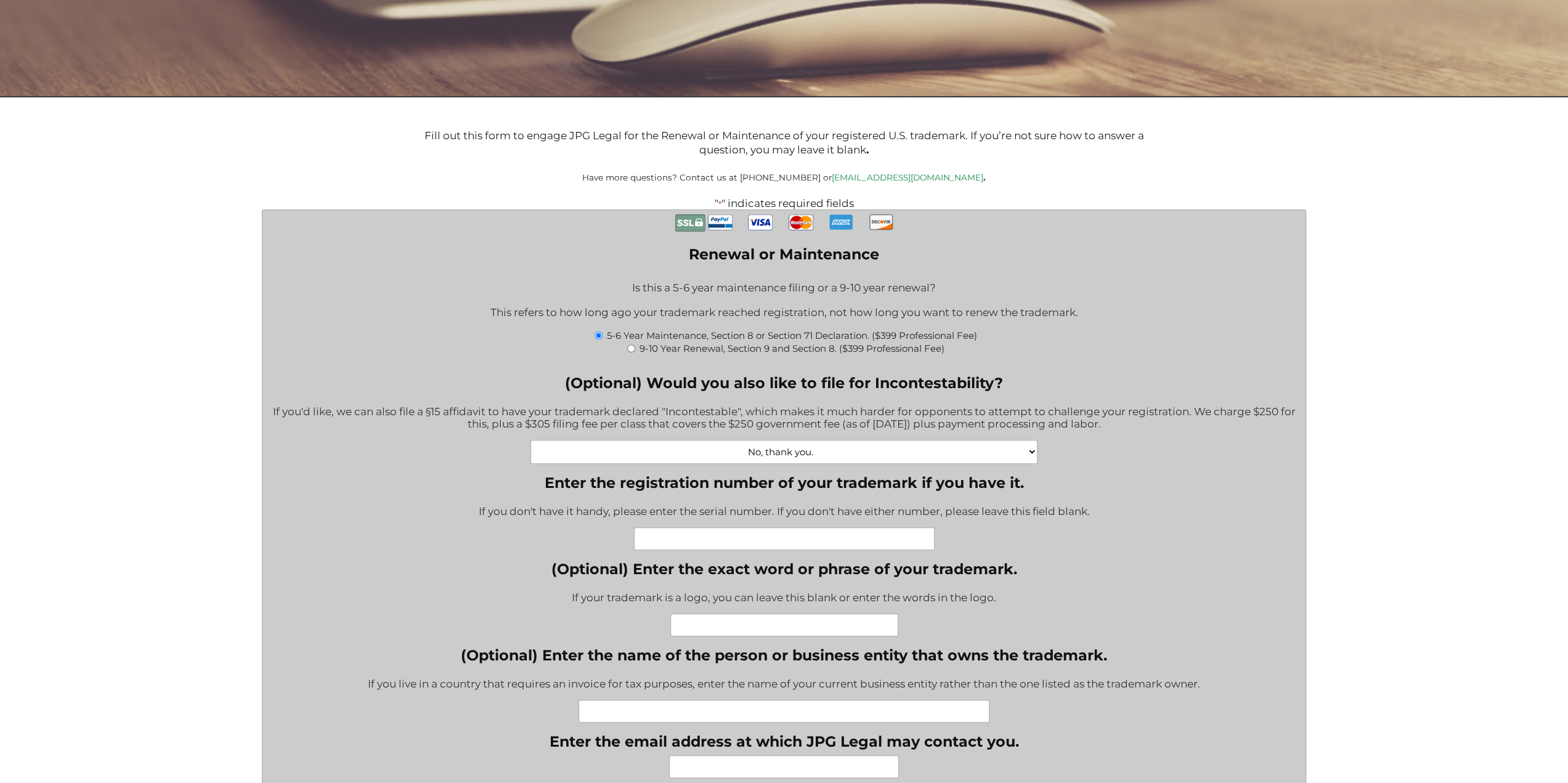
type input "$774.00"
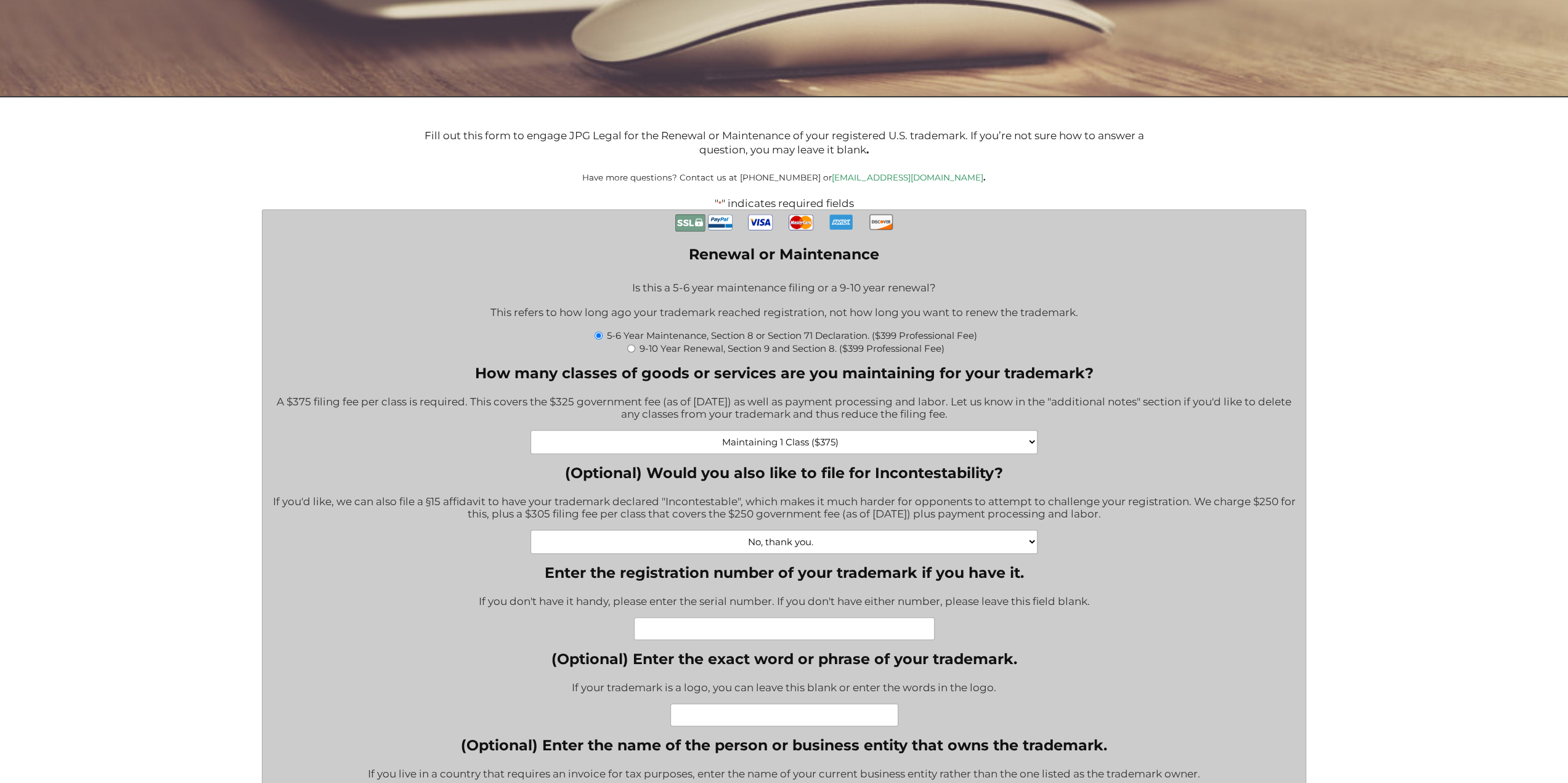
scroll to position [493, 0]
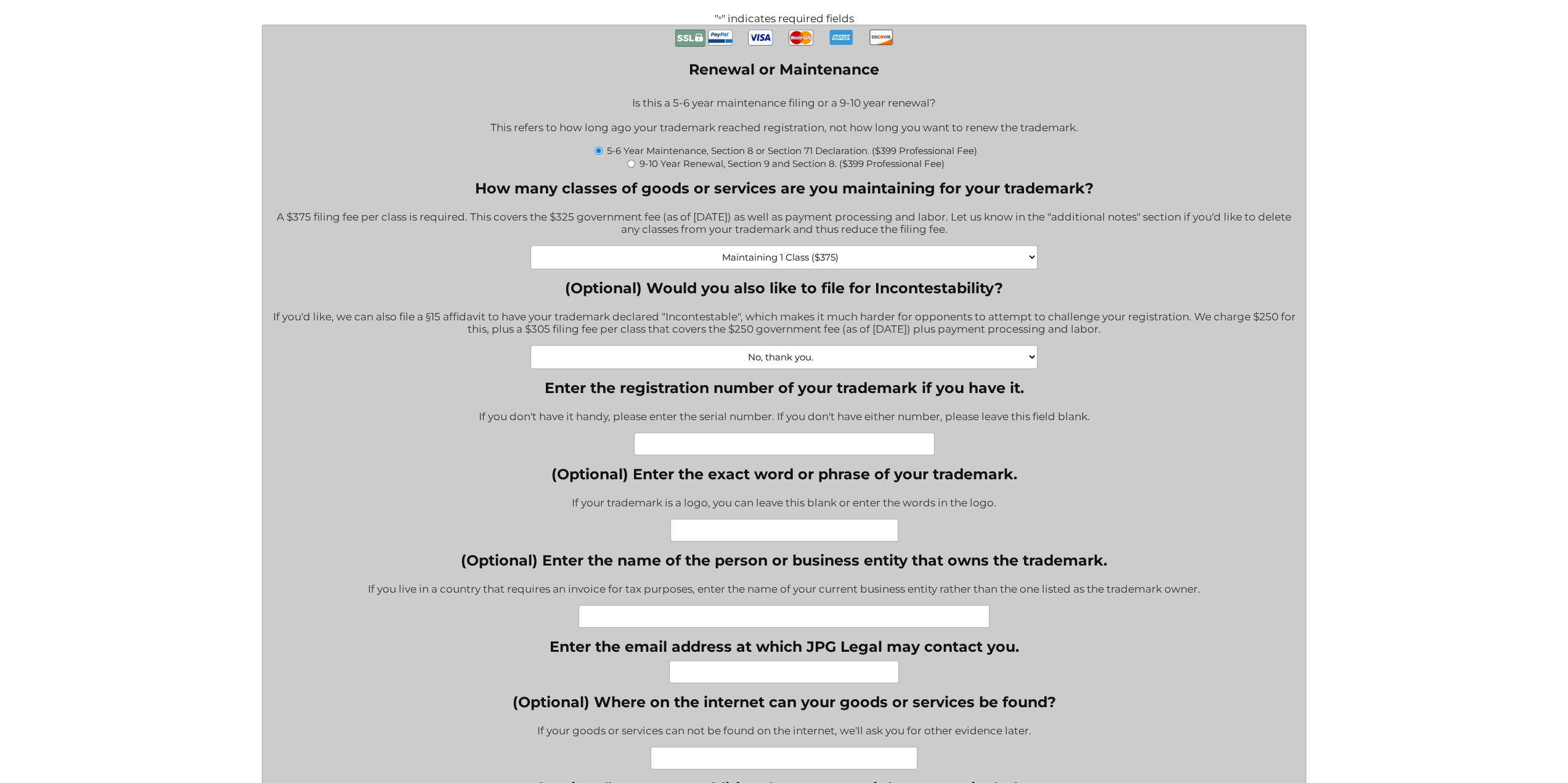
click at [798, 365] on select "No, thank you. Yes, Incontestability for one class. ($555) Yes, Incontestabilit…" at bounding box center [783, 357] width 507 height 24
click at [796, 369] on select "No, thank you. Yes, Incontestability for one class. ($555) Yes, Incontestabilit…" at bounding box center [783, 357] width 507 height 24
click at [743, 454] on input "Enter the registration number of your trademark if you have it." at bounding box center [784, 444] width 301 height 23
type input "6172344"
click at [749, 539] on input "(Optional) Enter the exact word or phrase of your trademark." at bounding box center [784, 530] width 228 height 23
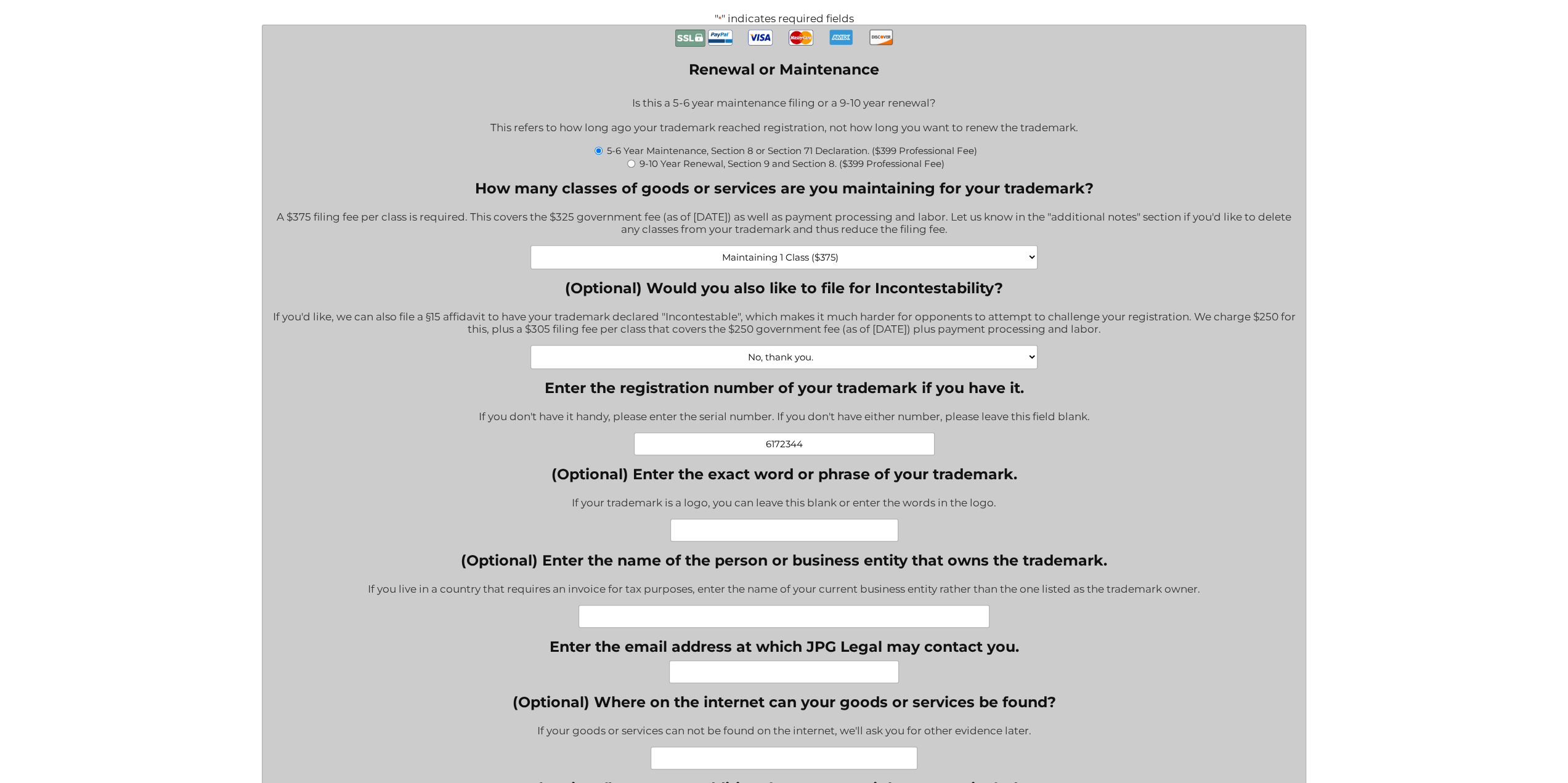
click at [648, 624] on input "(Optional) Enter the name of the person or business entity that owns the tradem…" at bounding box center [784, 616] width 412 height 23
click at [781, 620] on input "StefanoGalante" at bounding box center [784, 616] width 412 height 23
type input "Stefano Galante"
click at [752, 680] on input "Enter the email address at which JPG Legal may contact you." at bounding box center [784, 672] width 230 height 23
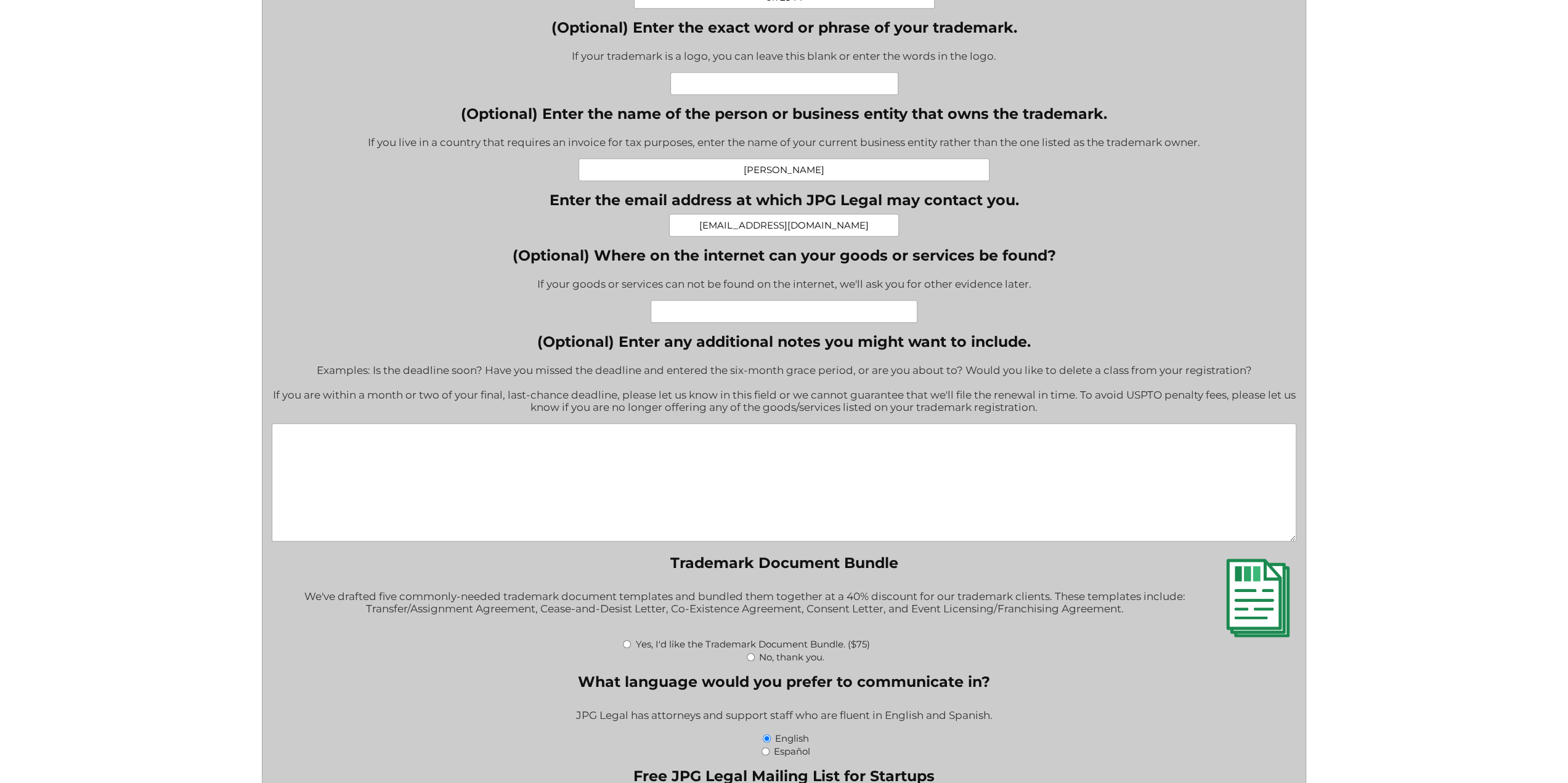
scroll to position [1047, 0]
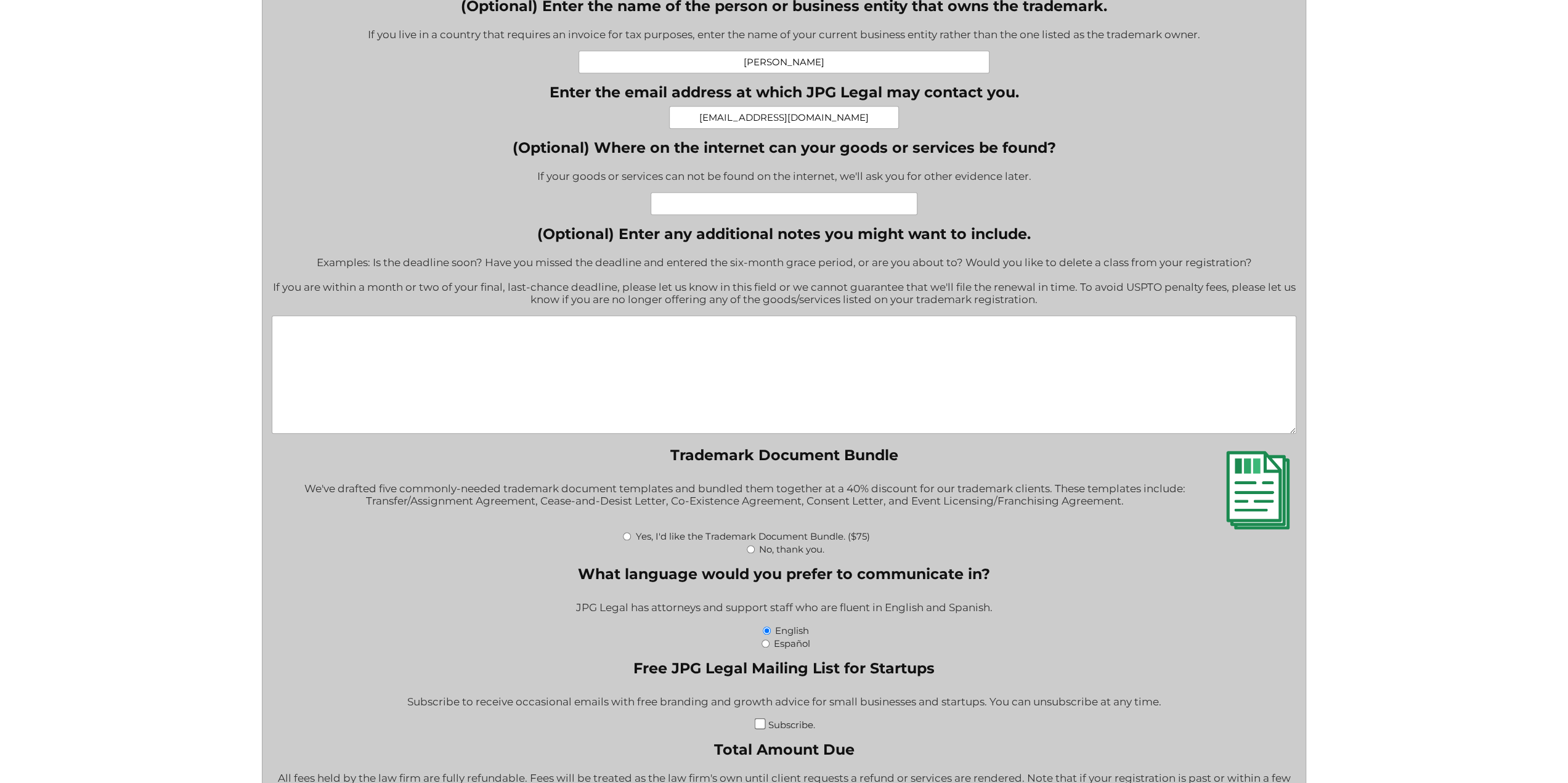
type input "galste@hotmail.com"
click at [753, 553] on input "No, thank you." at bounding box center [750, 549] width 8 height 8
radio input "true"
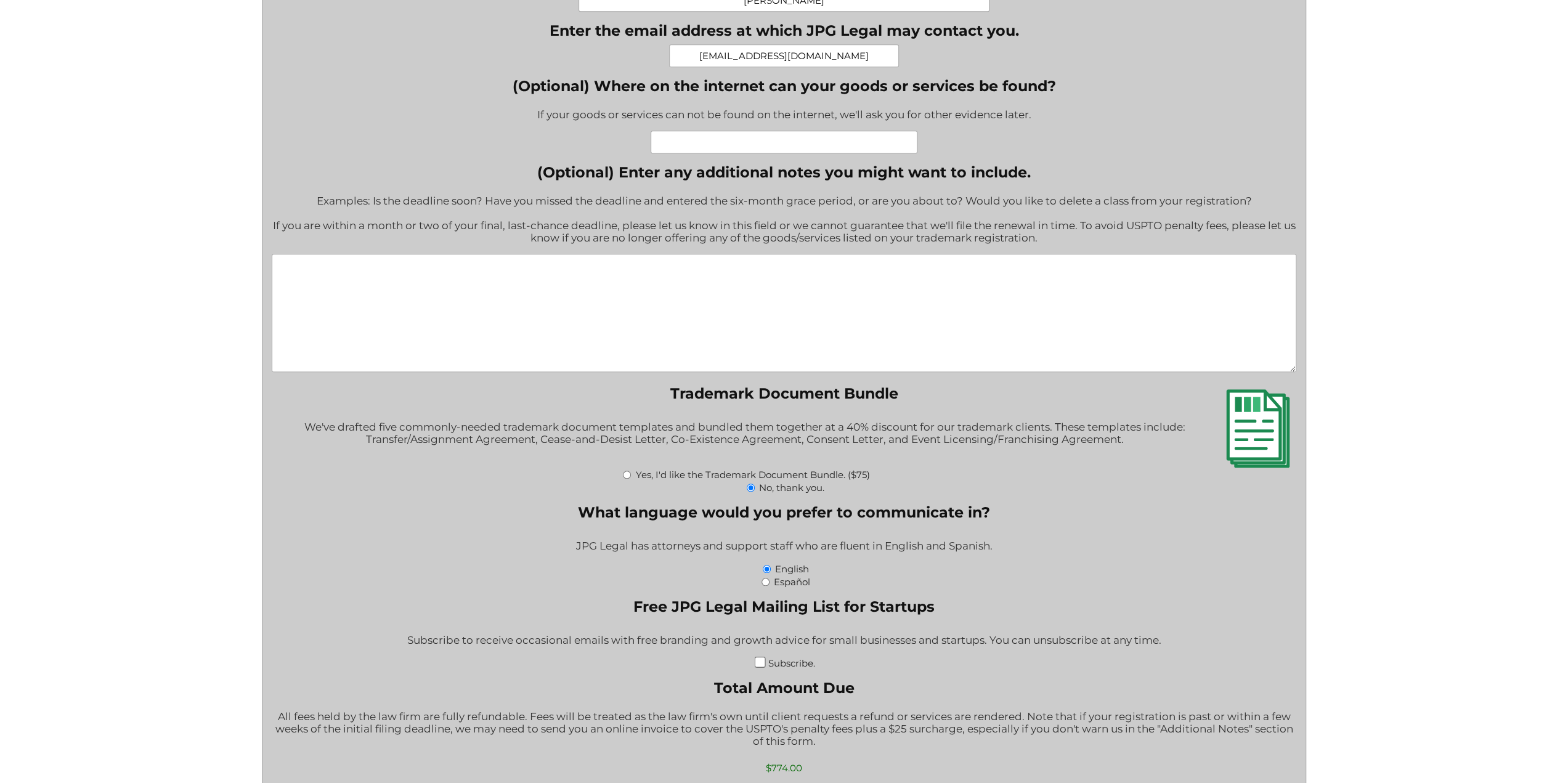
scroll to position [1232, 0]
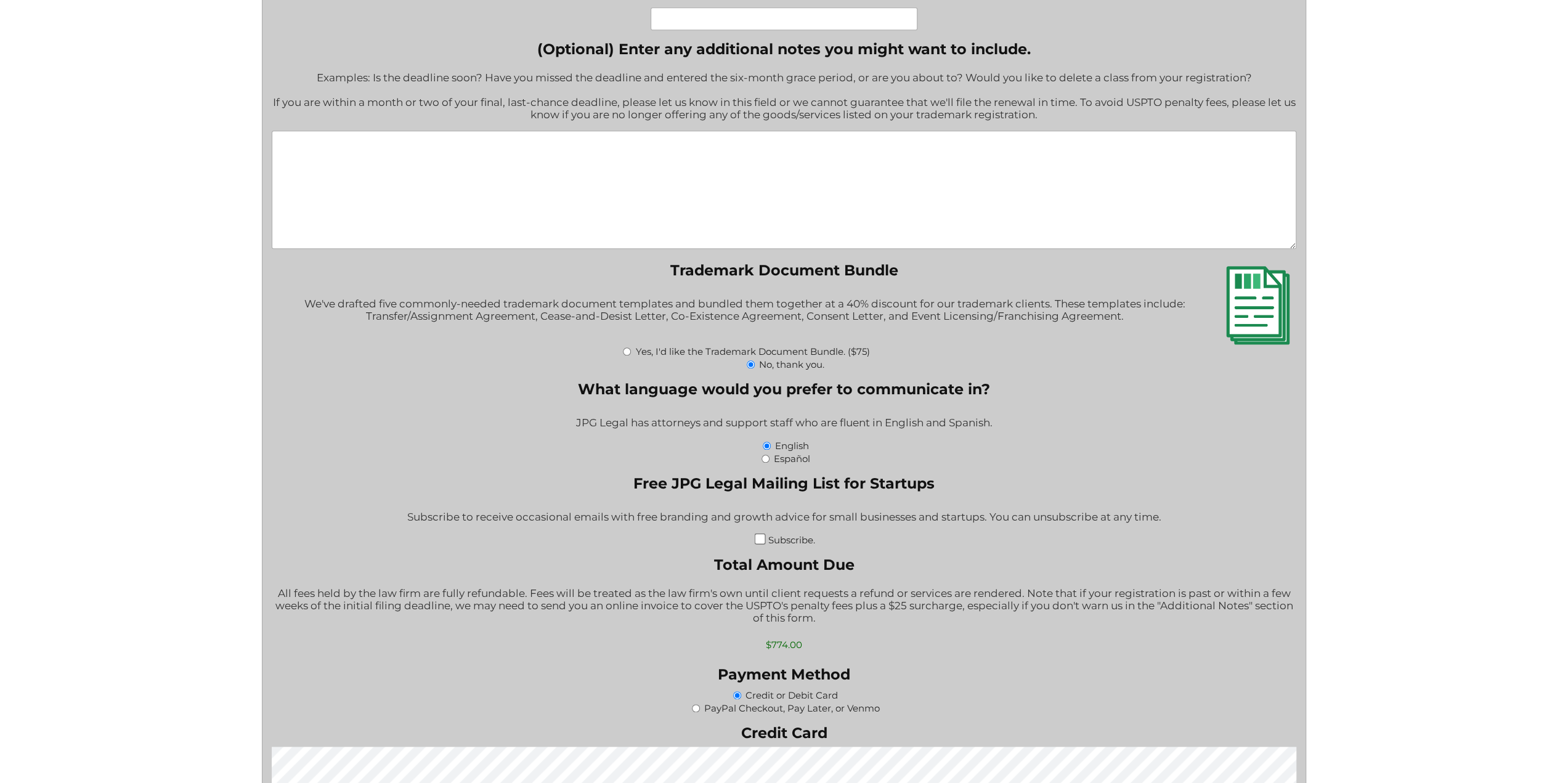
click at [757, 544] on input "Subscribe." at bounding box center [760, 539] width 11 height 11
checkbox input "true"
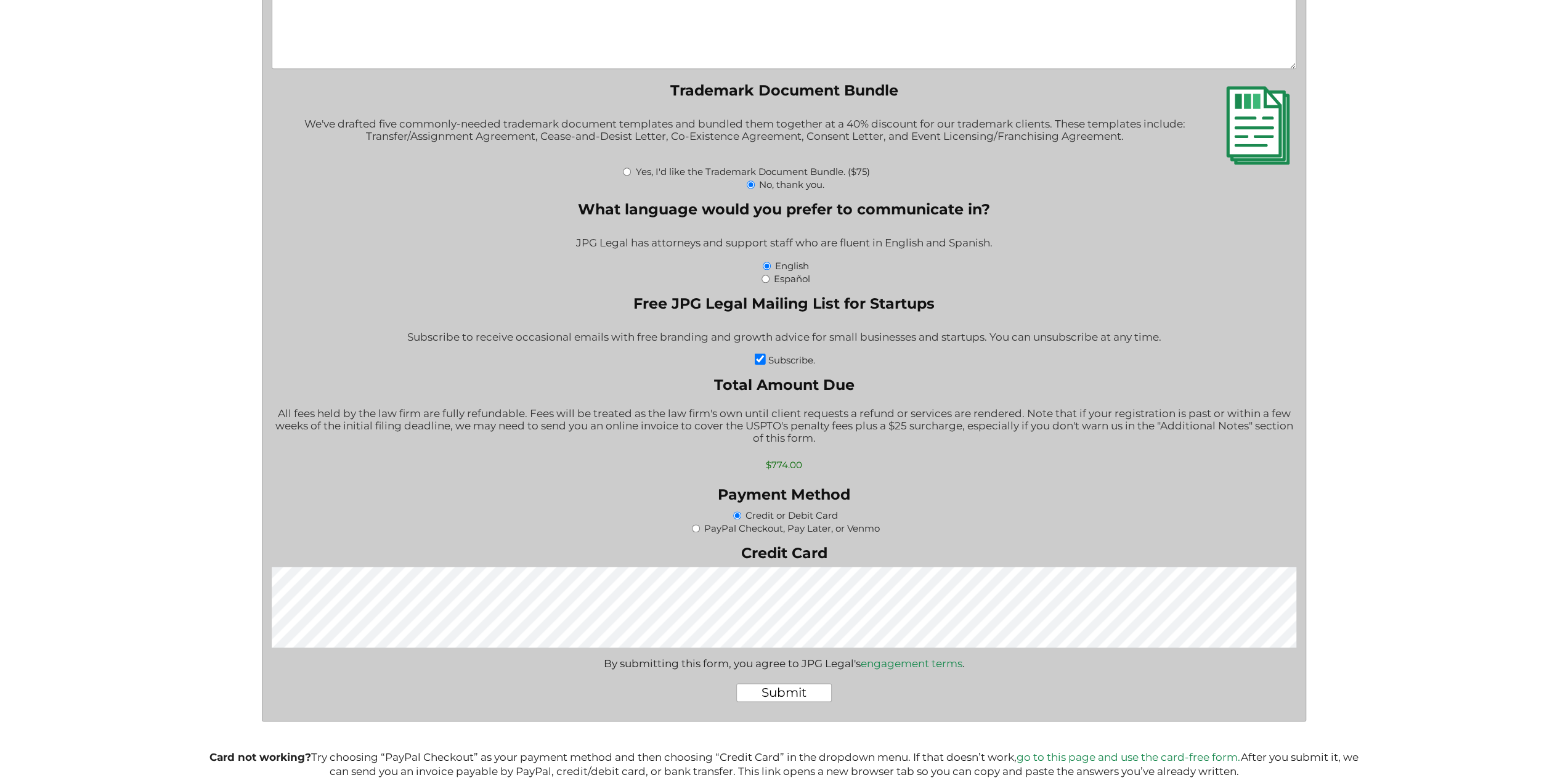
scroll to position [1417, 0]
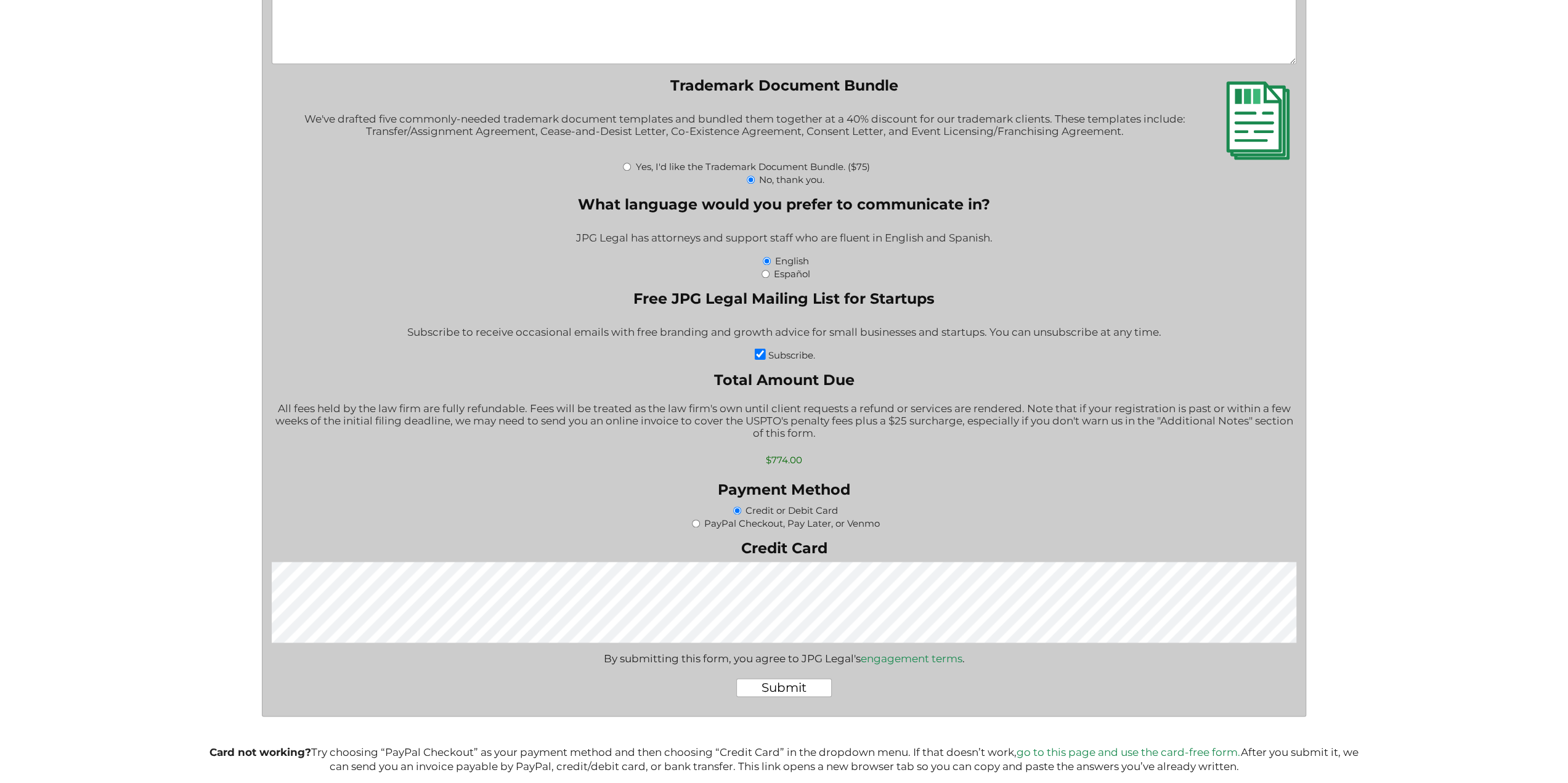
click at [790, 697] on input "Submit" at bounding box center [784, 687] width 96 height 19
